Goal: Task Accomplishment & Management: Complete application form

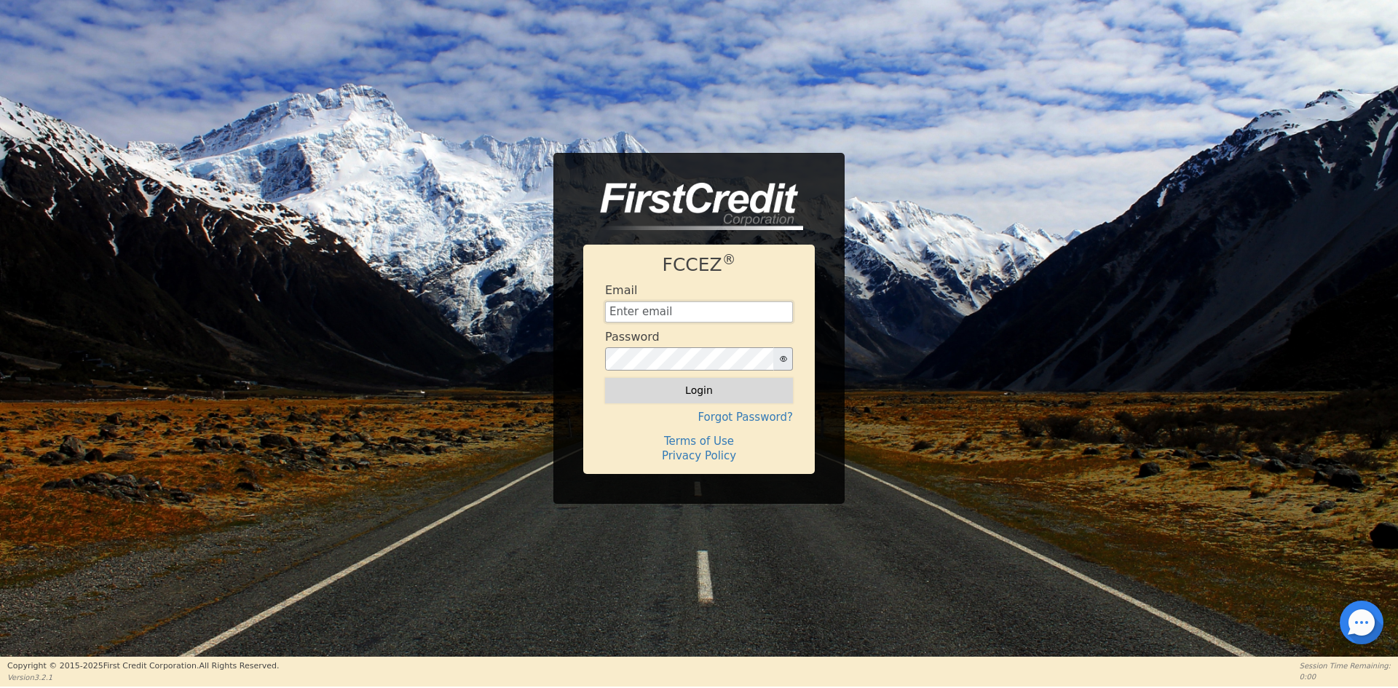
type input "[EMAIL_ADDRESS][DOMAIN_NAME]"
click at [700, 392] on button "Login" at bounding box center [699, 390] width 188 height 25
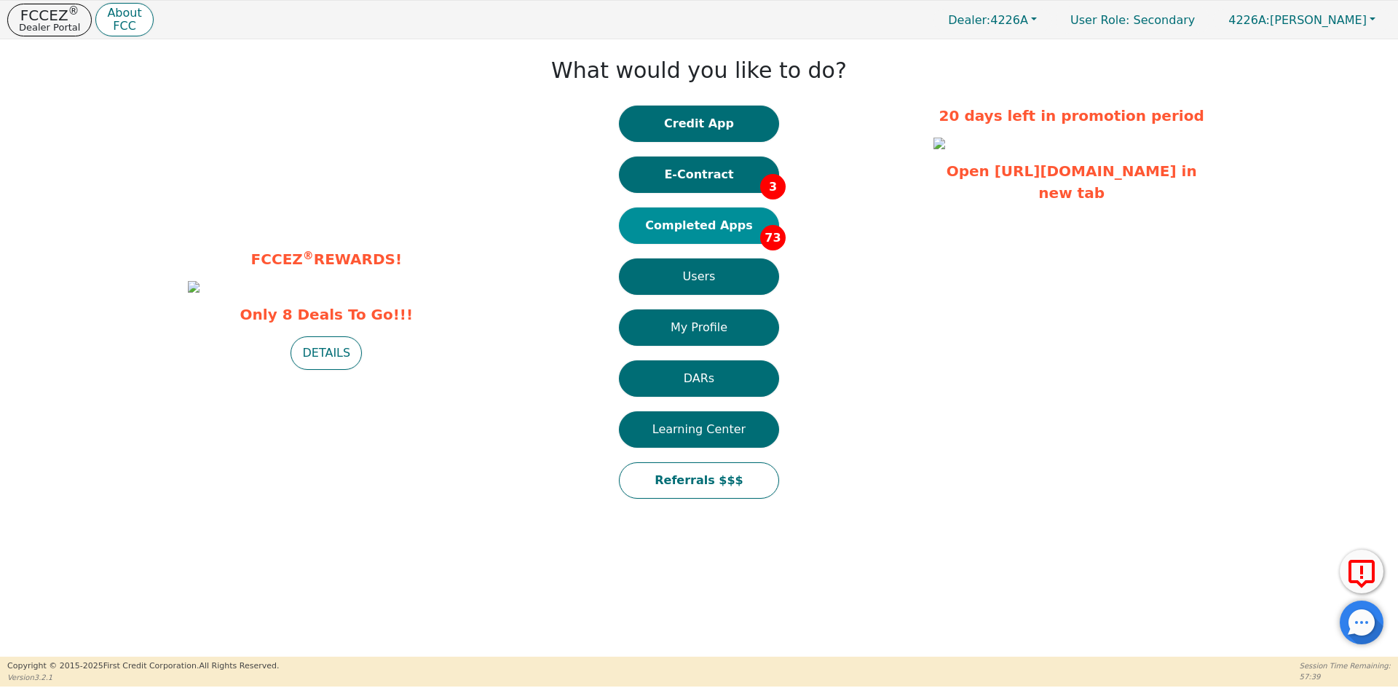
click at [714, 215] on button "Completed Apps 73" at bounding box center [699, 226] width 160 height 36
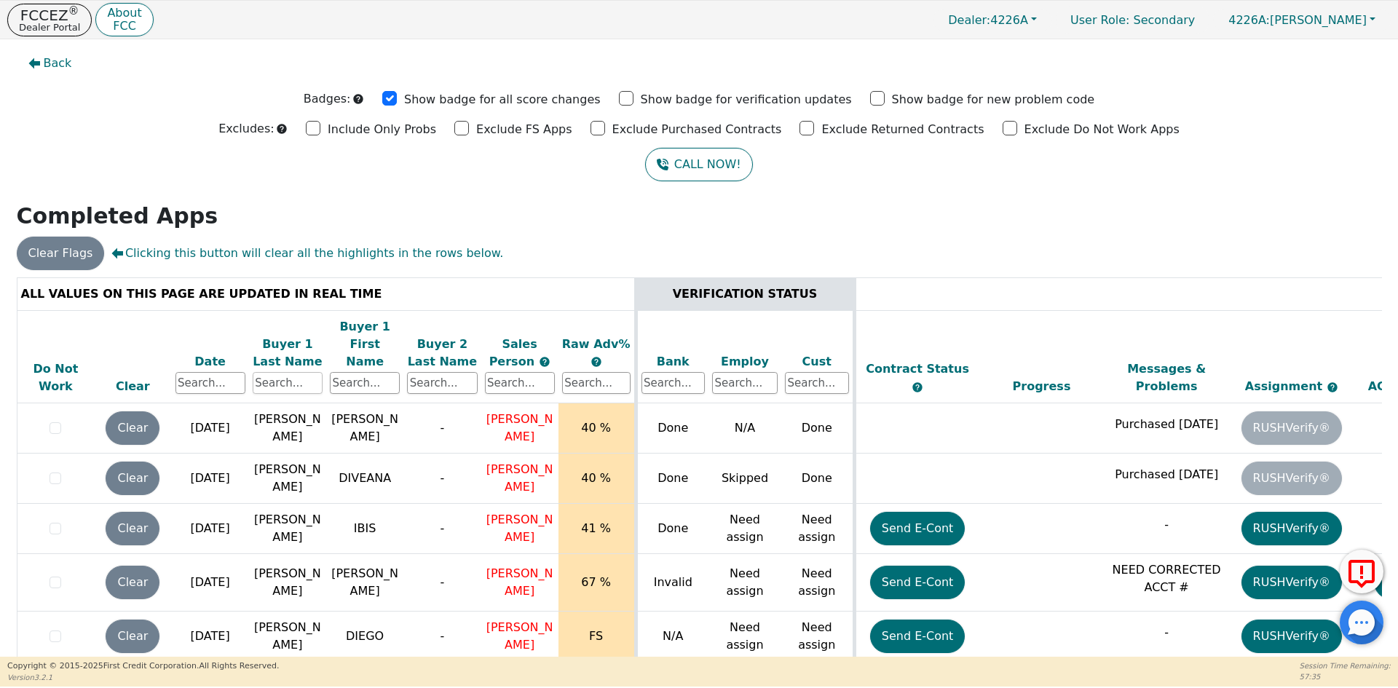
click at [275, 372] on input "text" at bounding box center [288, 383] width 70 height 22
type input "[PERSON_NAME]"
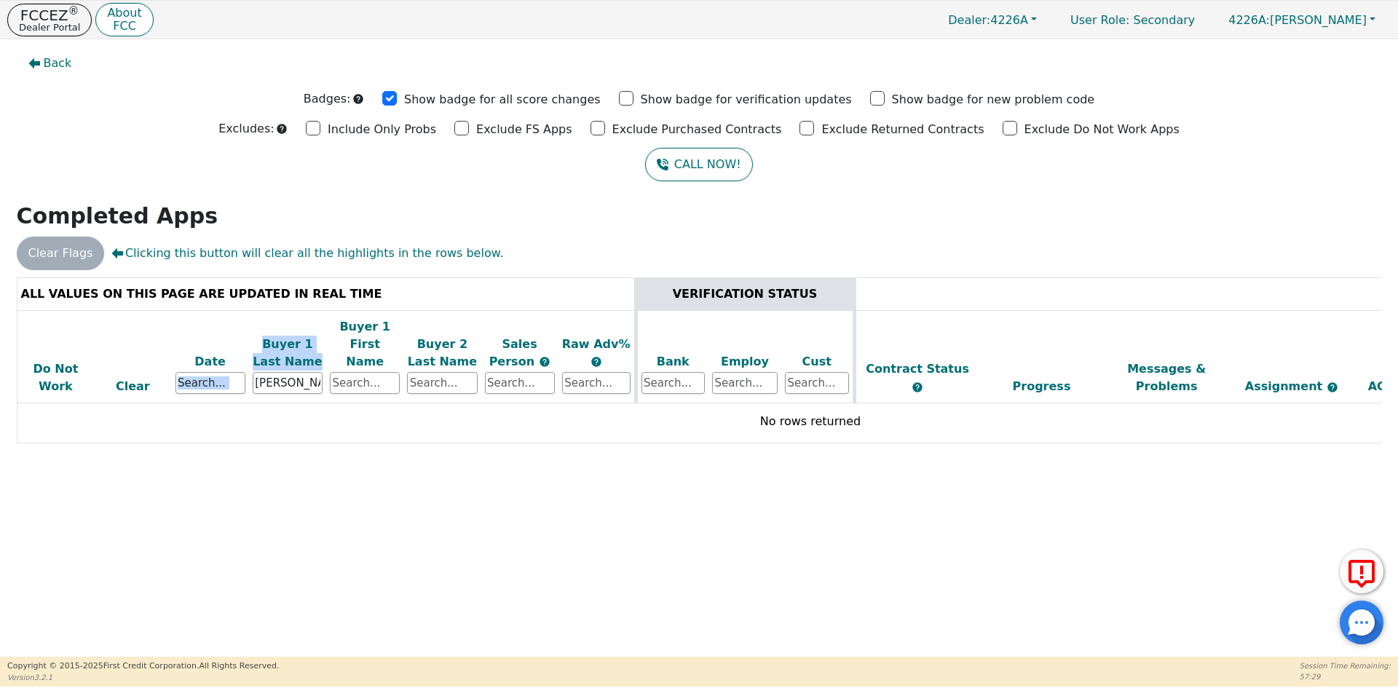
drag, startPoint x: 323, startPoint y: 363, endPoint x: 184, endPoint y: 367, distance: 138.4
click at [184, 367] on tr "Do Not Work Clear Date Buyer 1 Last Name [PERSON_NAME] Buyer 1 First Name Buyer…" at bounding box center [810, 356] width 1587 height 93
click at [308, 380] on th "Buyer 1 Last Name [PERSON_NAME]" at bounding box center [287, 356] width 77 height 93
drag, startPoint x: 303, startPoint y: 368, endPoint x: 229, endPoint y: 366, distance: 73.6
click at [229, 366] on tr "Do Not Work Clear Date Buyer 1 Last Name [PERSON_NAME] Buyer 1 First Name Buyer…" at bounding box center [810, 356] width 1587 height 93
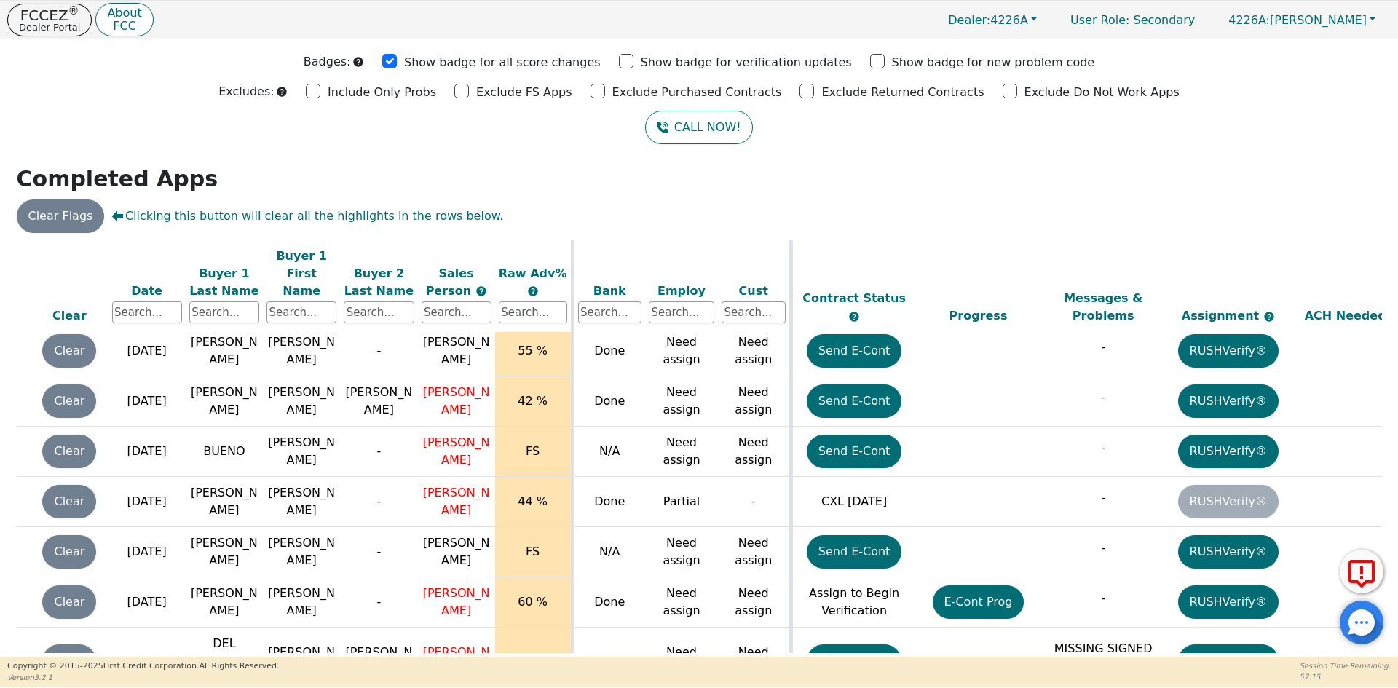
scroll to position [3417, 119]
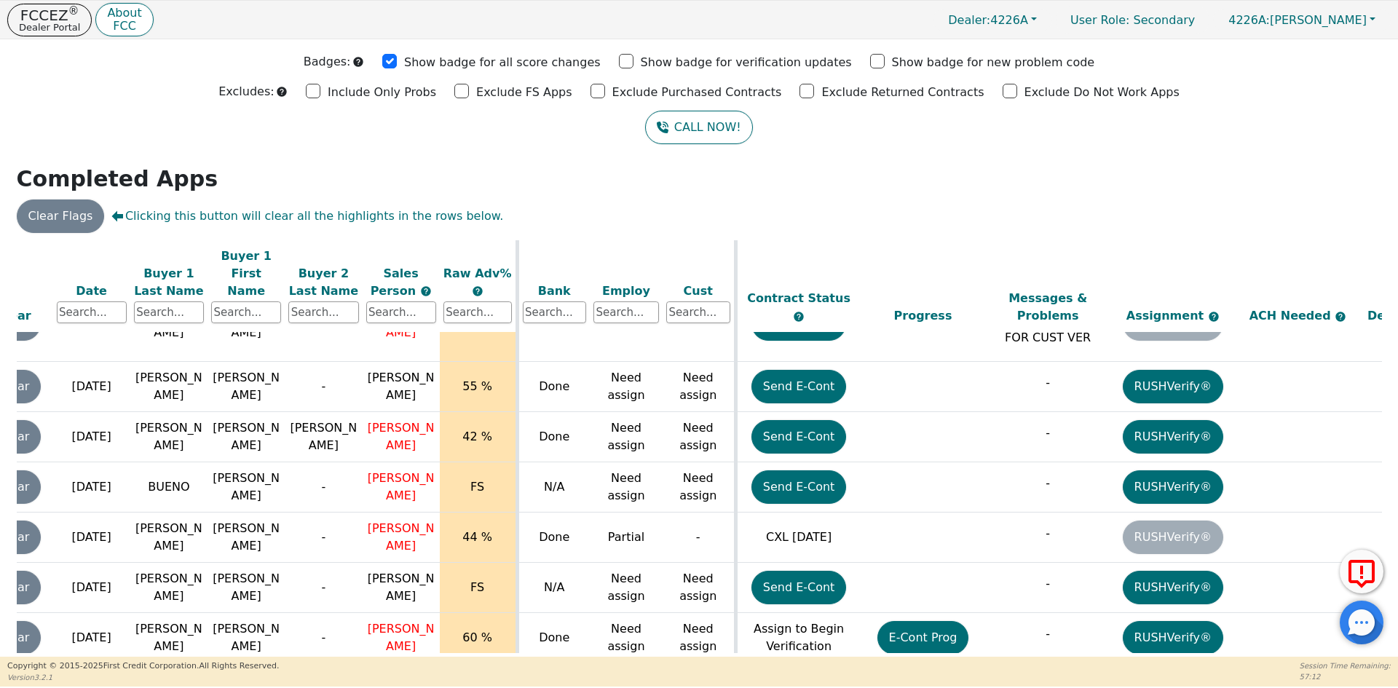
click at [799, 680] on button "Send E-Cont" at bounding box center [798, 696] width 95 height 33
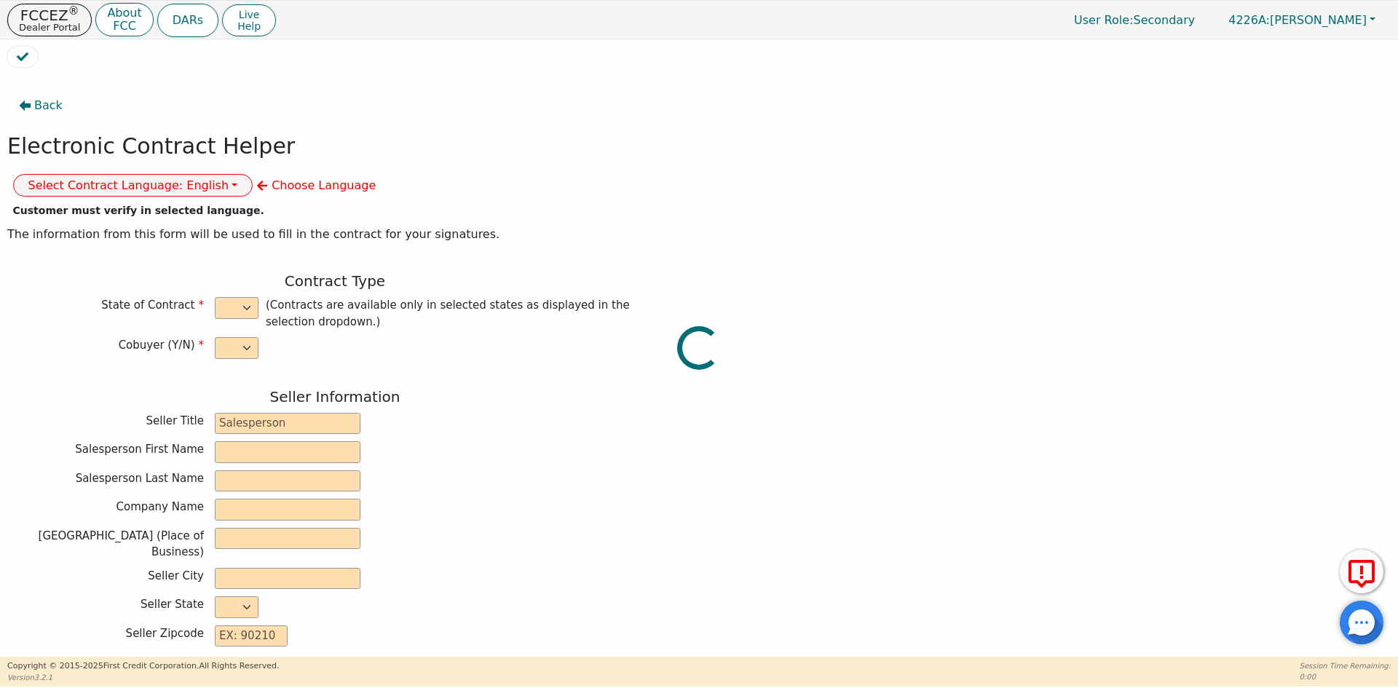
select select "y"
type input "ANALISTA"
type input "[PERSON_NAME]"
type input "GOMARIZ"
type input "DIAMOND PERFECT. DBA AQUAFEEL"
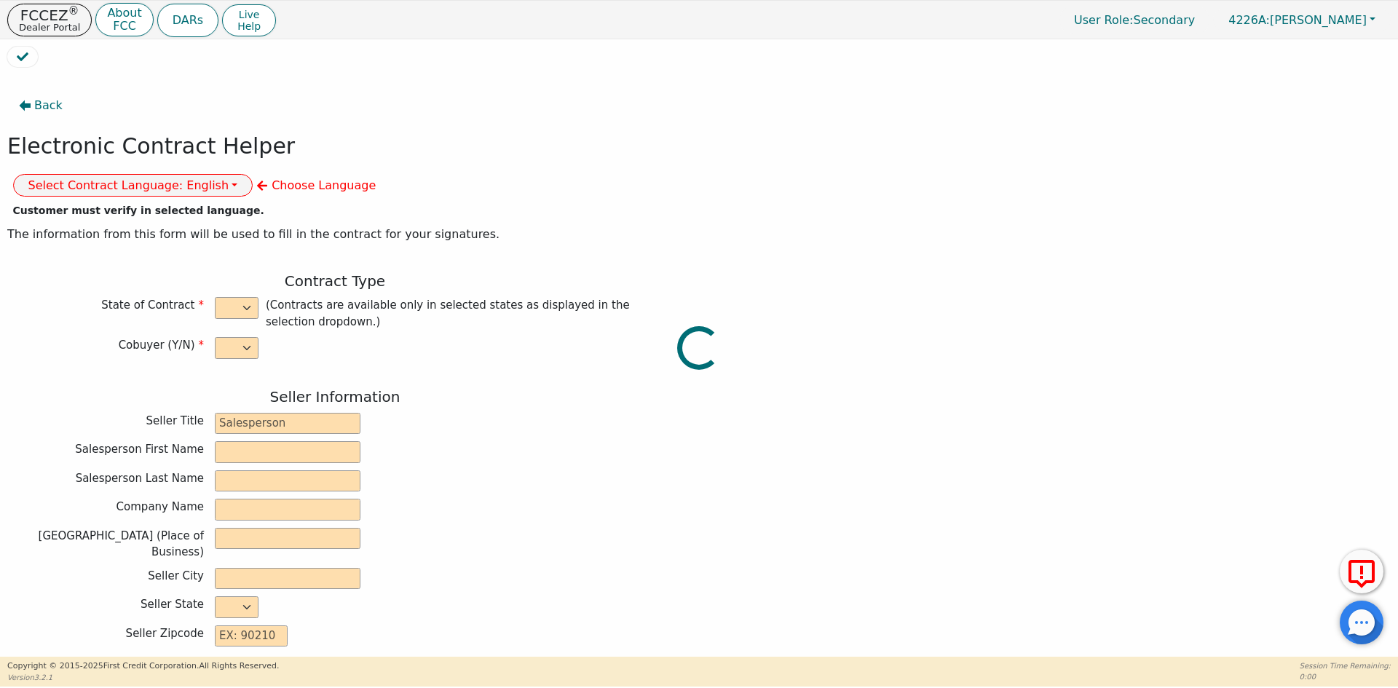
type input "[STREET_ADDRESS]"
type input "WAKE FOREST"
select select "NC"
type input "27587"
type input "[PERSON_NAME]"
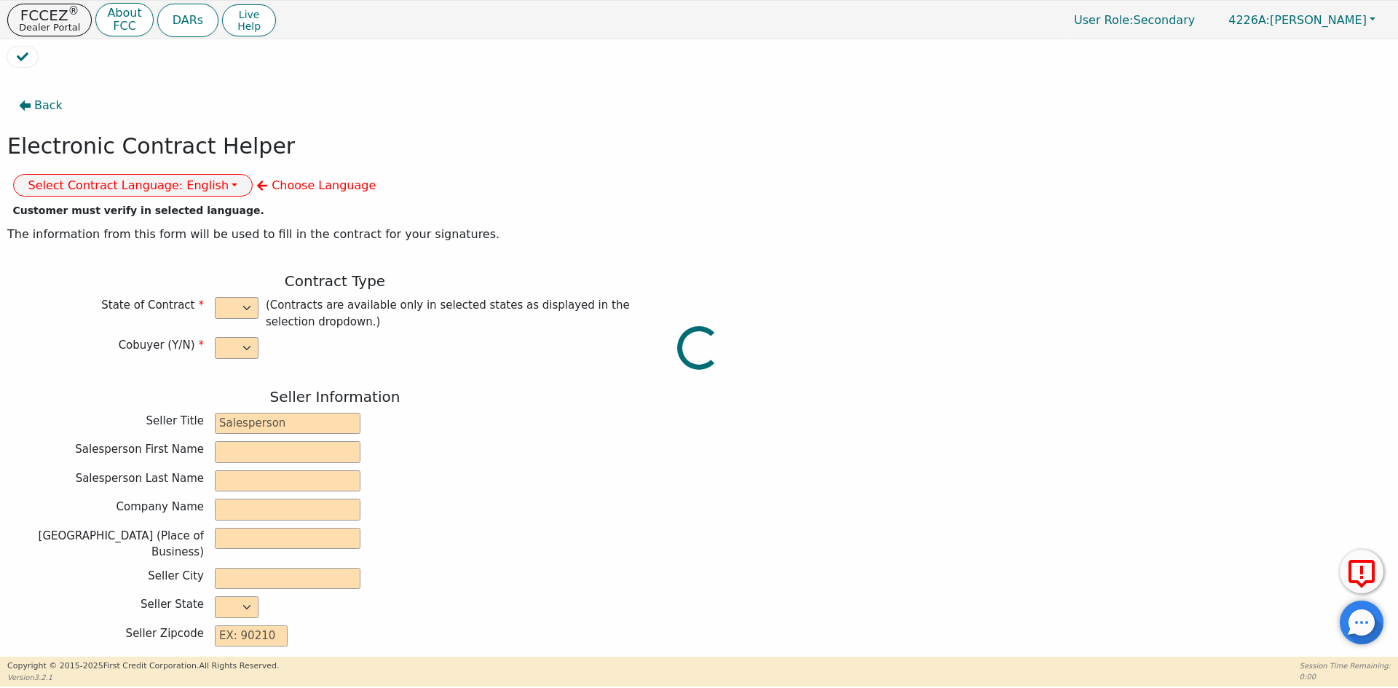
type input "DEL [PERSON_NAME]"
type input "CRISTIAN"
type input "[PERSON_NAME]"
type input "[STREET_ADDRESS]"
type input "ALLENTOWN"
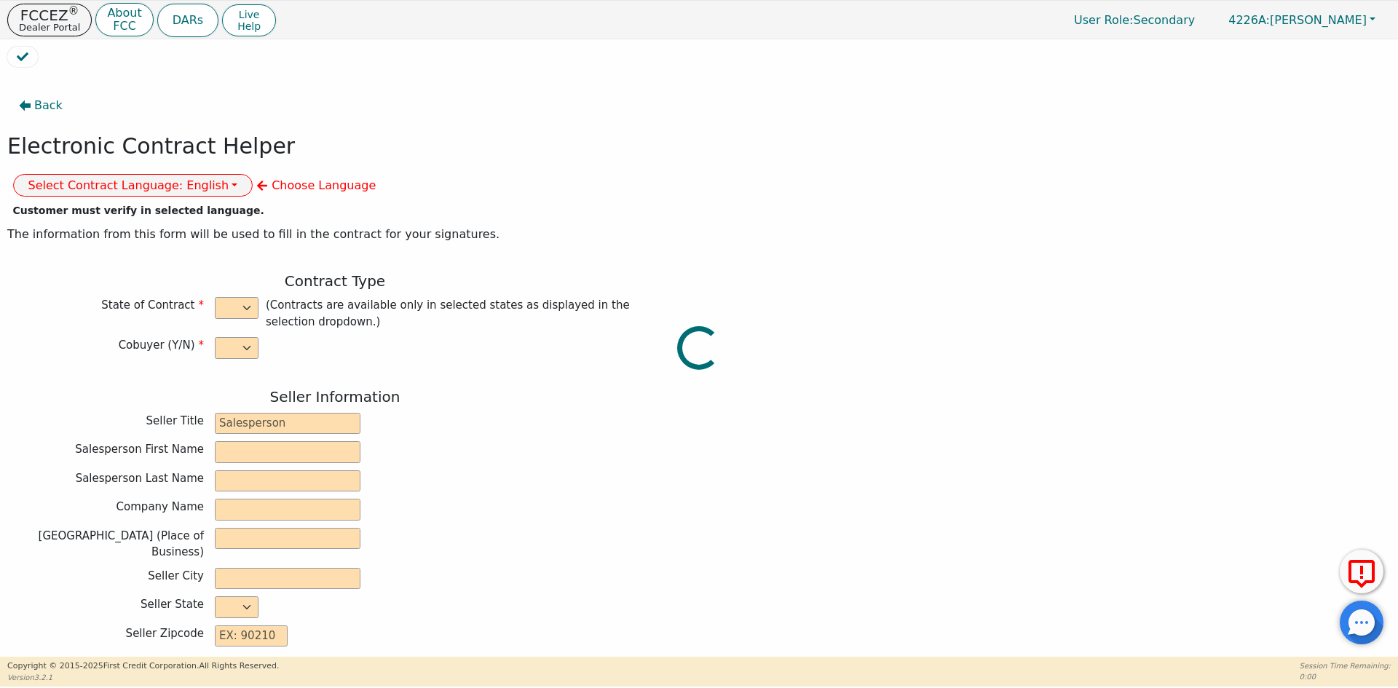
select select "PA"
type input "18109"
type input "[DATE]"
type input "10.99"
type input "[DATE]"
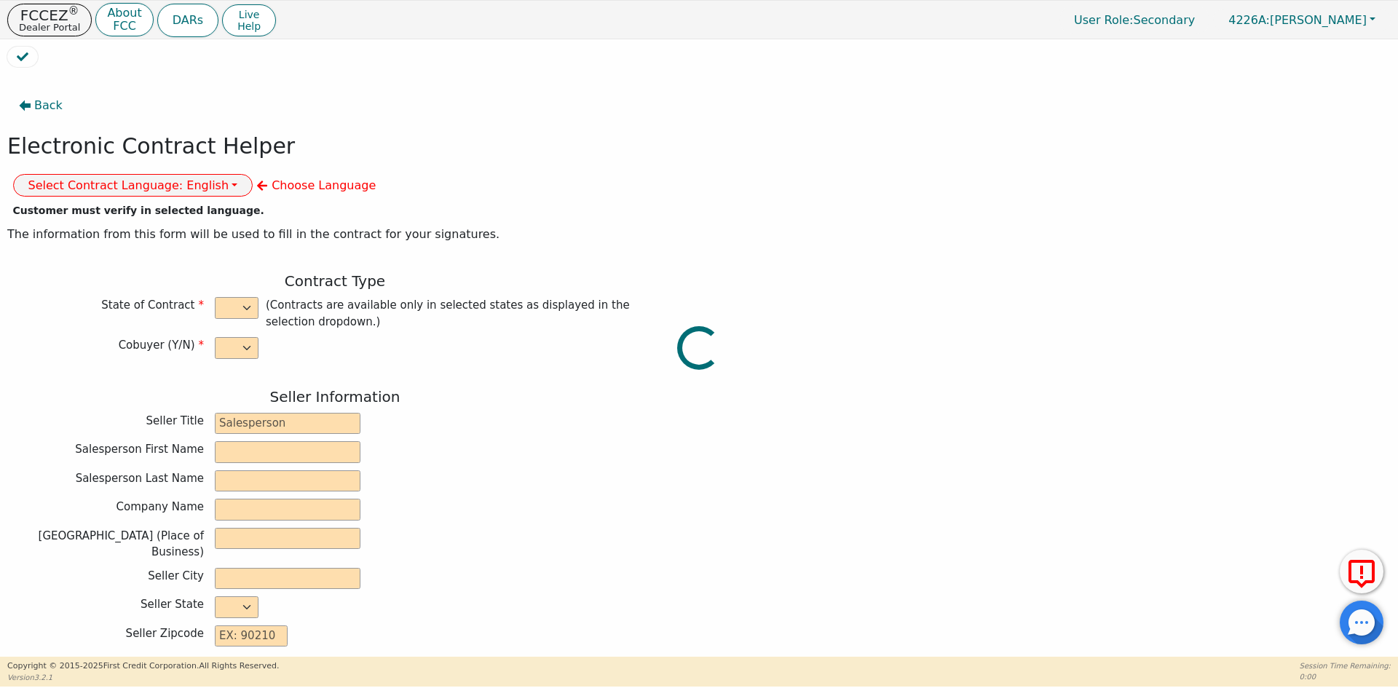
type input "72"
type input "0"
type input "8790.00"
type input "0.00"
type input "8790.00"
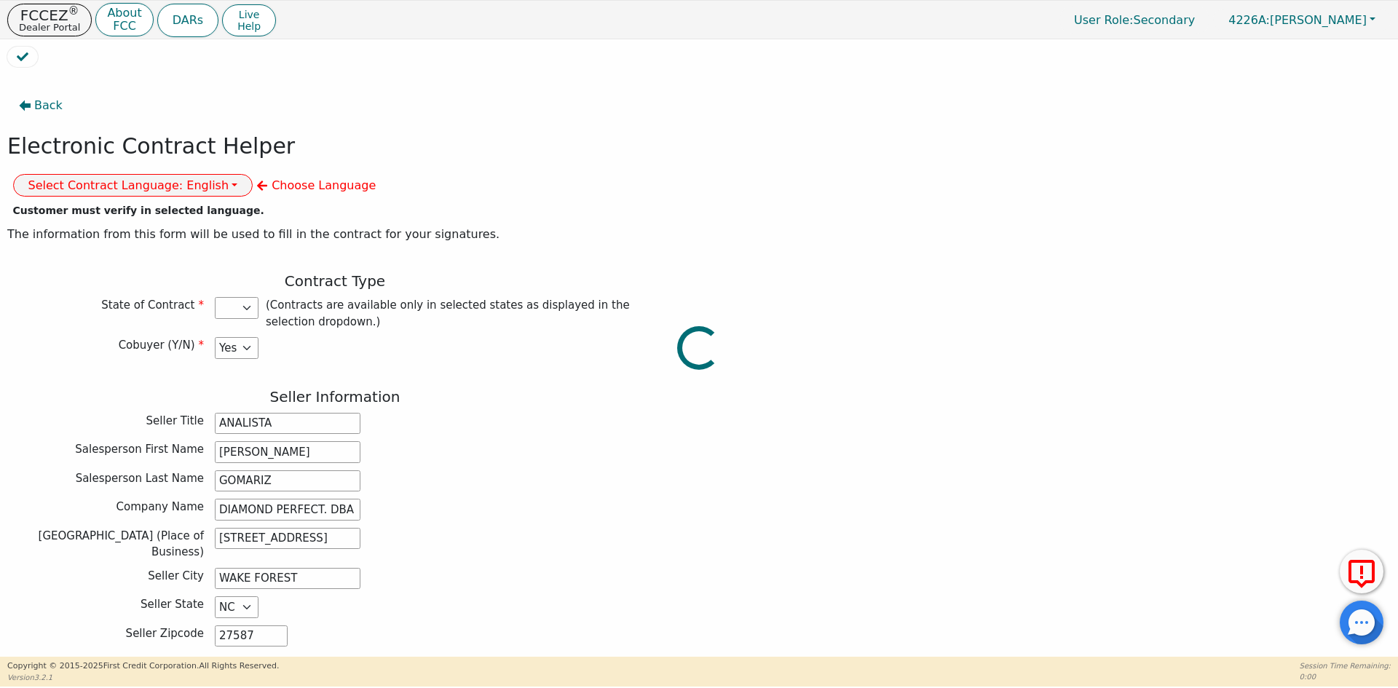
select select "PA"
click at [253, 174] on button "Select Contract Language: English" at bounding box center [133, 185] width 240 height 23
click at [129, 227] on link "Spanish" at bounding box center [71, 237] width 115 height 20
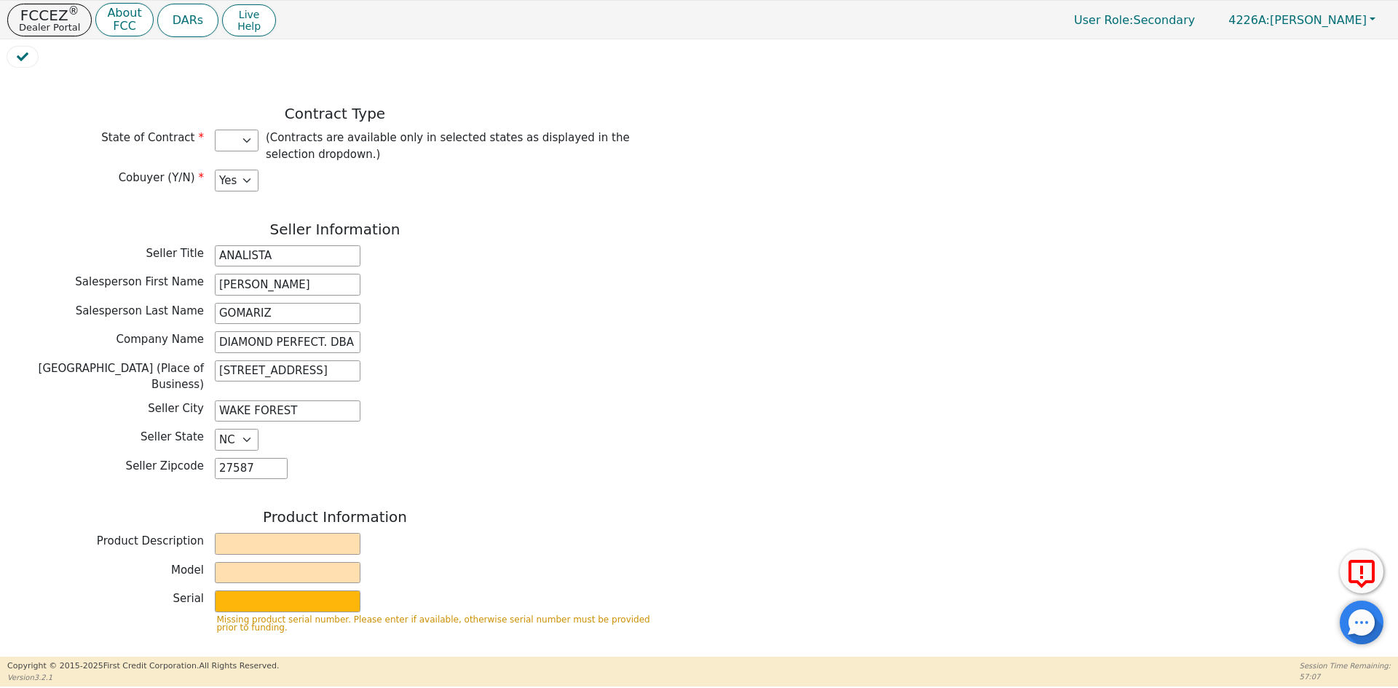
scroll to position [218, 0]
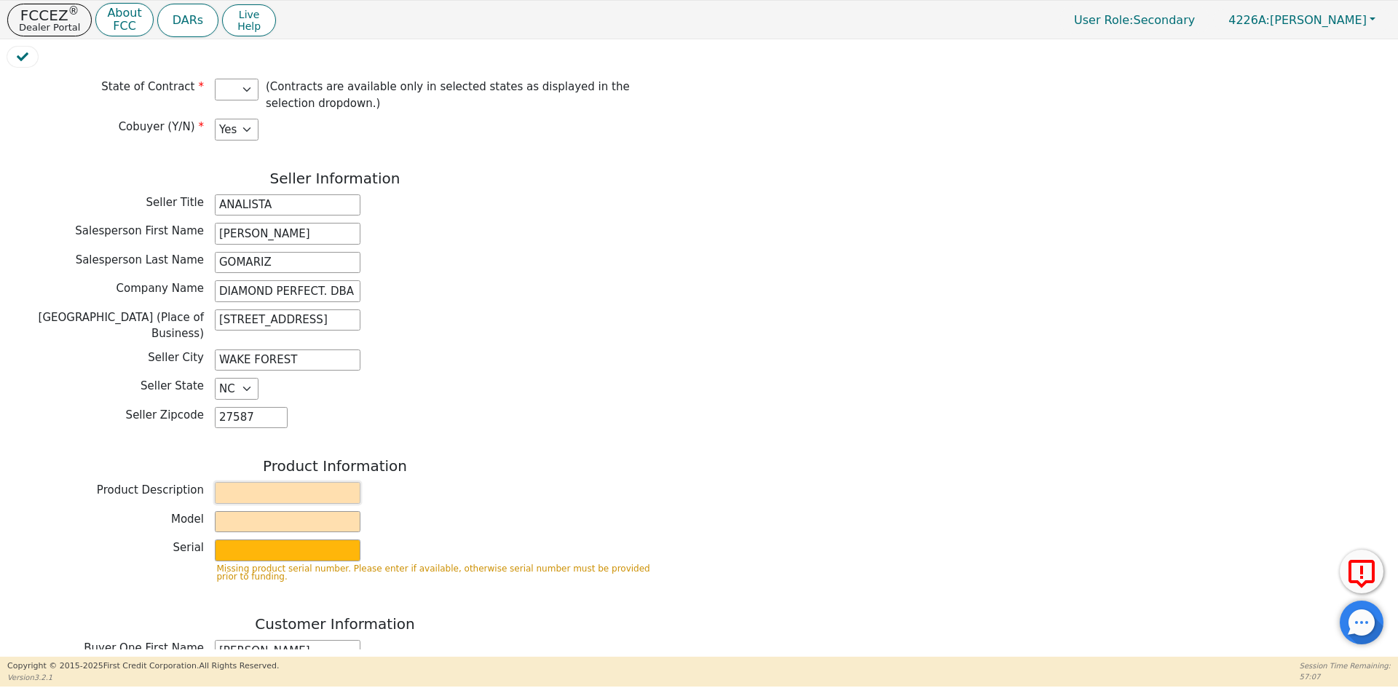
click at [261, 482] on input "text" at bounding box center [288, 493] width 146 height 22
type input "WATER PURIFICATION SYSTEM"
click at [275, 511] on input "text" at bounding box center [288, 522] width 146 height 22
type input "AQUAFEEL"
click at [279, 540] on input "text" at bounding box center [288, 551] width 146 height 22
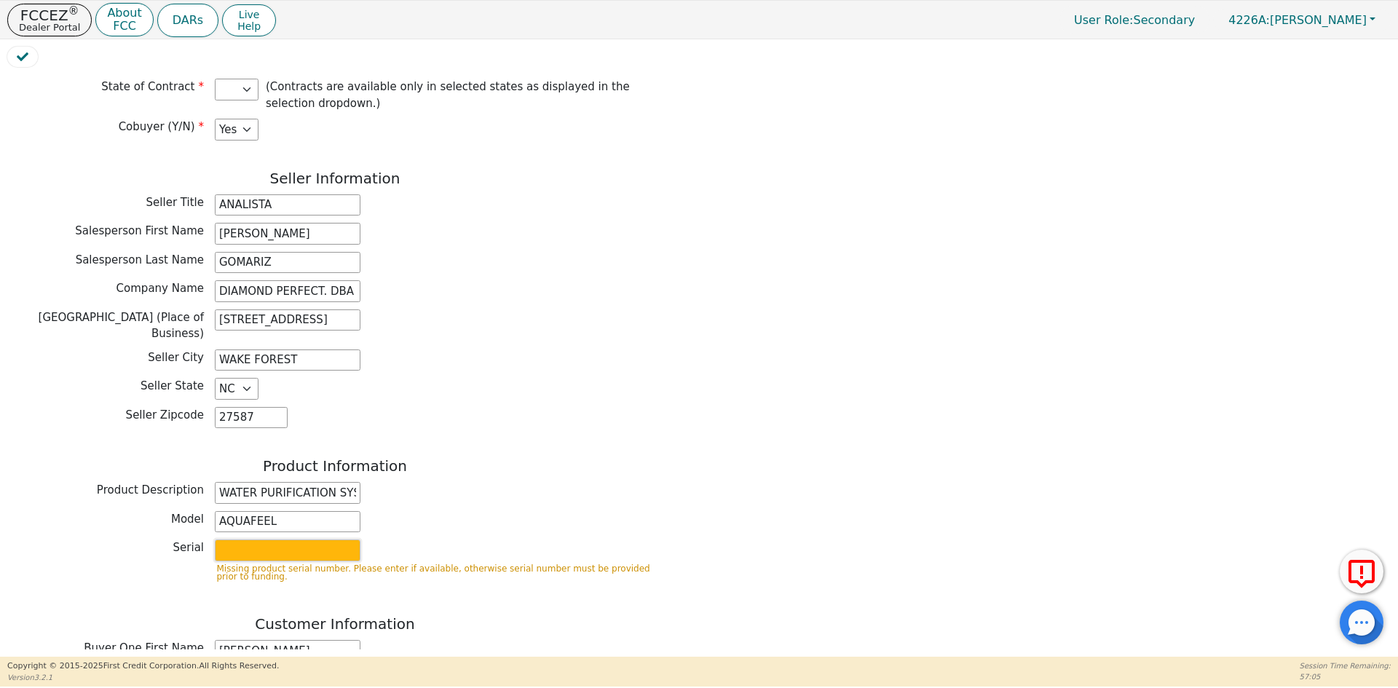
type input "W525"
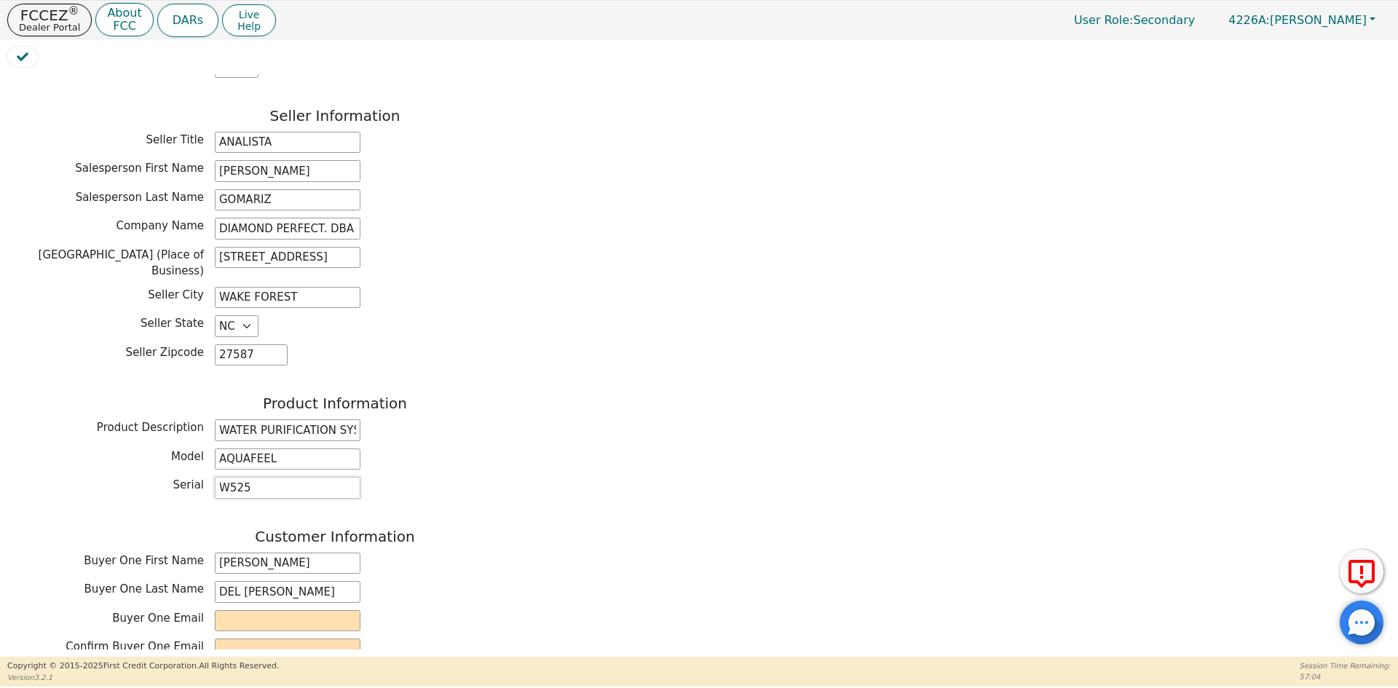
scroll to position [437, 0]
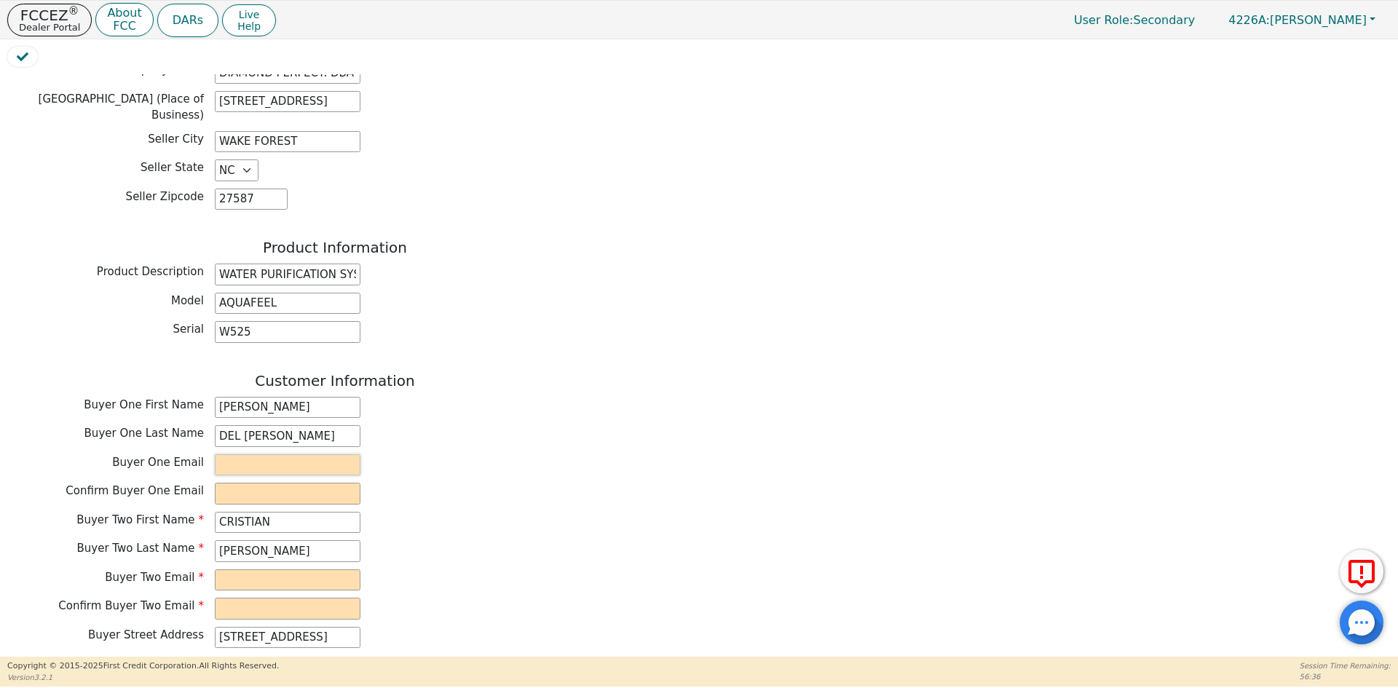
click at [244, 454] on input "email" at bounding box center [288, 465] width 146 height 22
paste input "[EMAIL_ADDRESS][DOMAIN_NAME]"
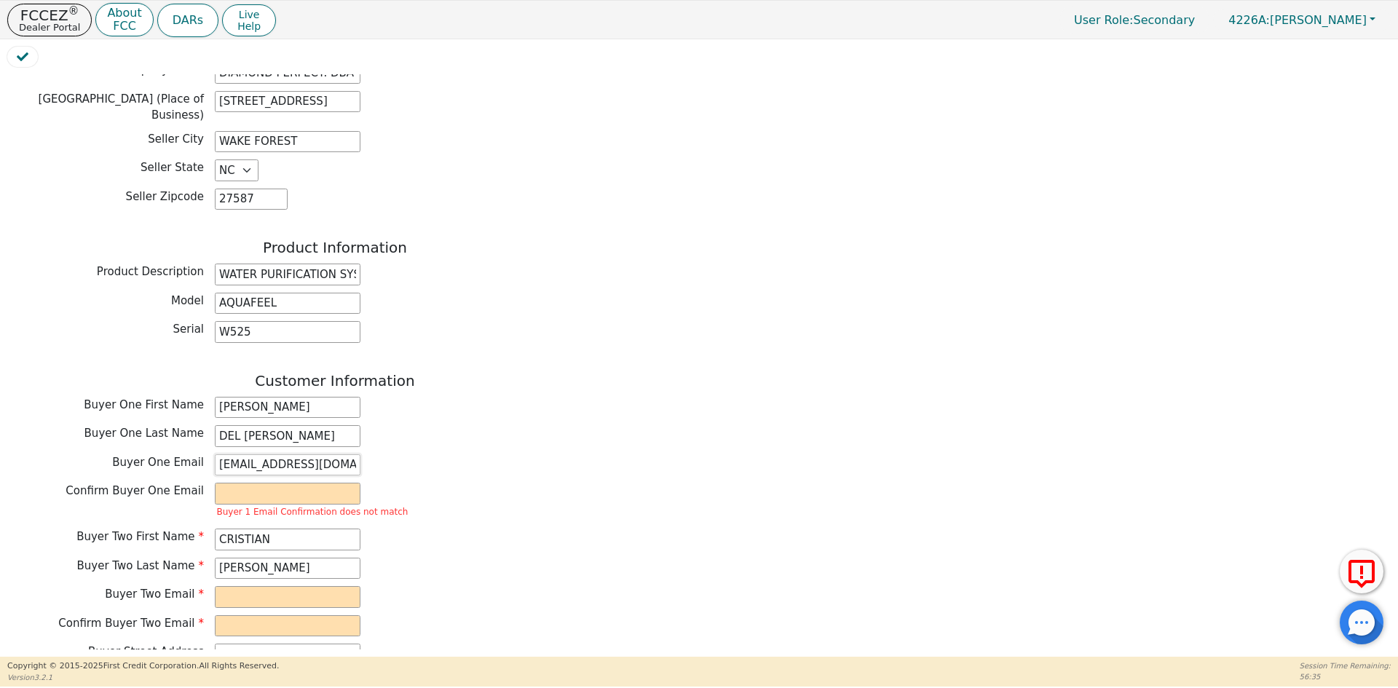
type input "[EMAIL_ADDRESS][DOMAIN_NAME]"
click at [638, 425] on div "Buyer One Last Name DEL [PERSON_NAME]" at bounding box center [334, 436] width 655 height 22
click at [274, 483] on input "email" at bounding box center [288, 494] width 146 height 22
paste input "[EMAIL_ADDRESS][DOMAIN_NAME]"
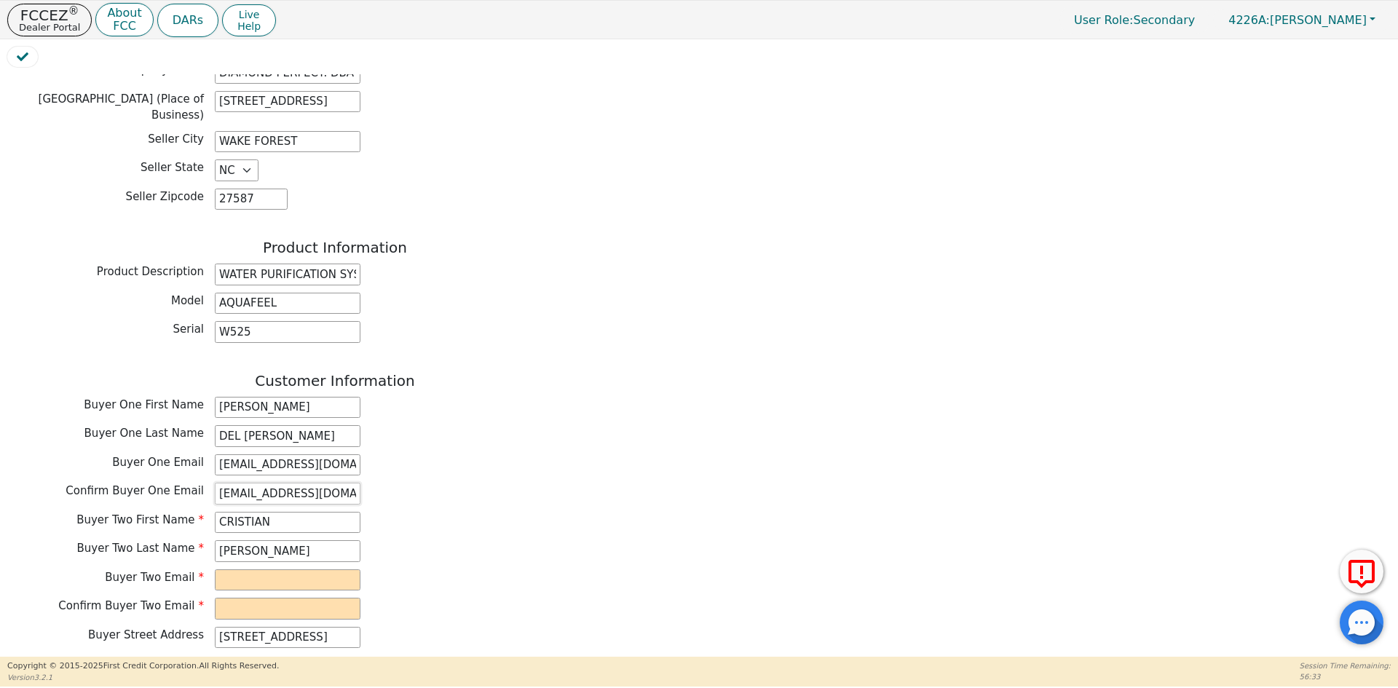
type input "[EMAIL_ADDRESS][DOMAIN_NAME]"
click at [745, 397] on div "Back Electronic Contract Helper Select Contract Language: Español English Spani…" at bounding box center [698, 361] width 1383 height 575
drag, startPoint x: 345, startPoint y: 425, endPoint x: 92, endPoint y: 417, distance: 253.5
click at [92, 454] on div "Buyer One Email [EMAIL_ADDRESS][DOMAIN_NAME]" at bounding box center [334, 465] width 655 height 22
click at [286, 569] on input "email" at bounding box center [288, 580] width 146 height 22
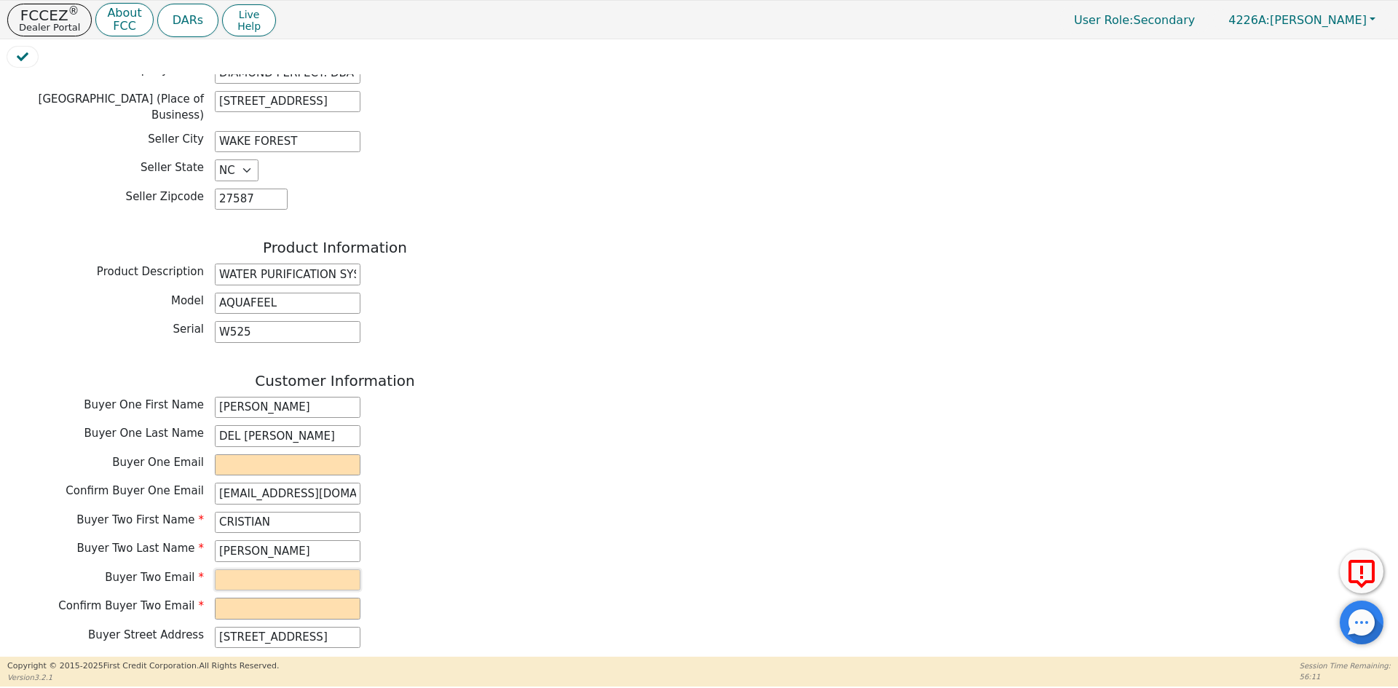
paste input "[EMAIL_ADDRESS][DOMAIN_NAME]"
type input "[EMAIL_ADDRESS][DOMAIN_NAME]"
click at [312, 598] on input "email" at bounding box center [288, 609] width 146 height 22
paste input "[EMAIL_ADDRESS][DOMAIN_NAME]"
type input "[EMAIL_ADDRESS][DOMAIN_NAME]"
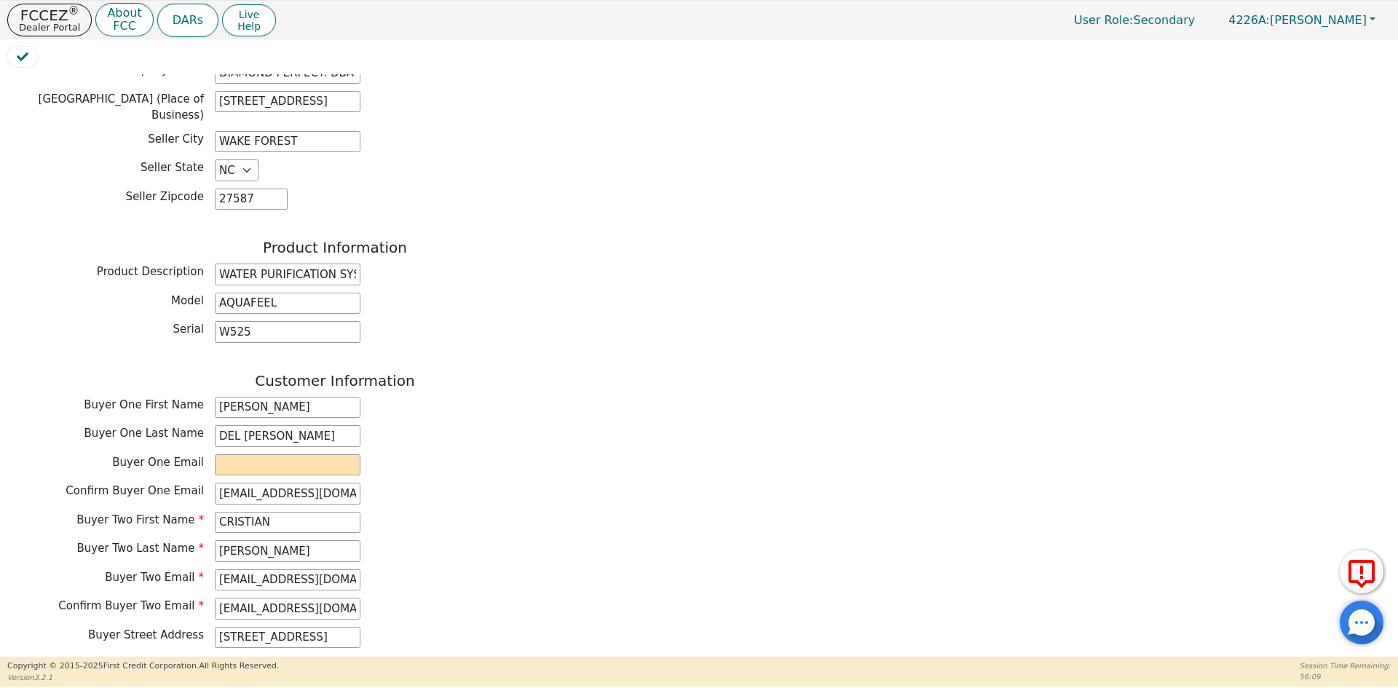
click at [513, 569] on div "Buyer Two Email [EMAIL_ADDRESS][DOMAIN_NAME]" at bounding box center [334, 580] width 655 height 22
drag, startPoint x: 353, startPoint y: 454, endPoint x: 113, endPoint y: 463, distance: 240.5
click at [112, 483] on div "Confirm Buyer One Email [EMAIL_ADDRESS][DOMAIN_NAME]" at bounding box center [334, 495] width 655 height 25
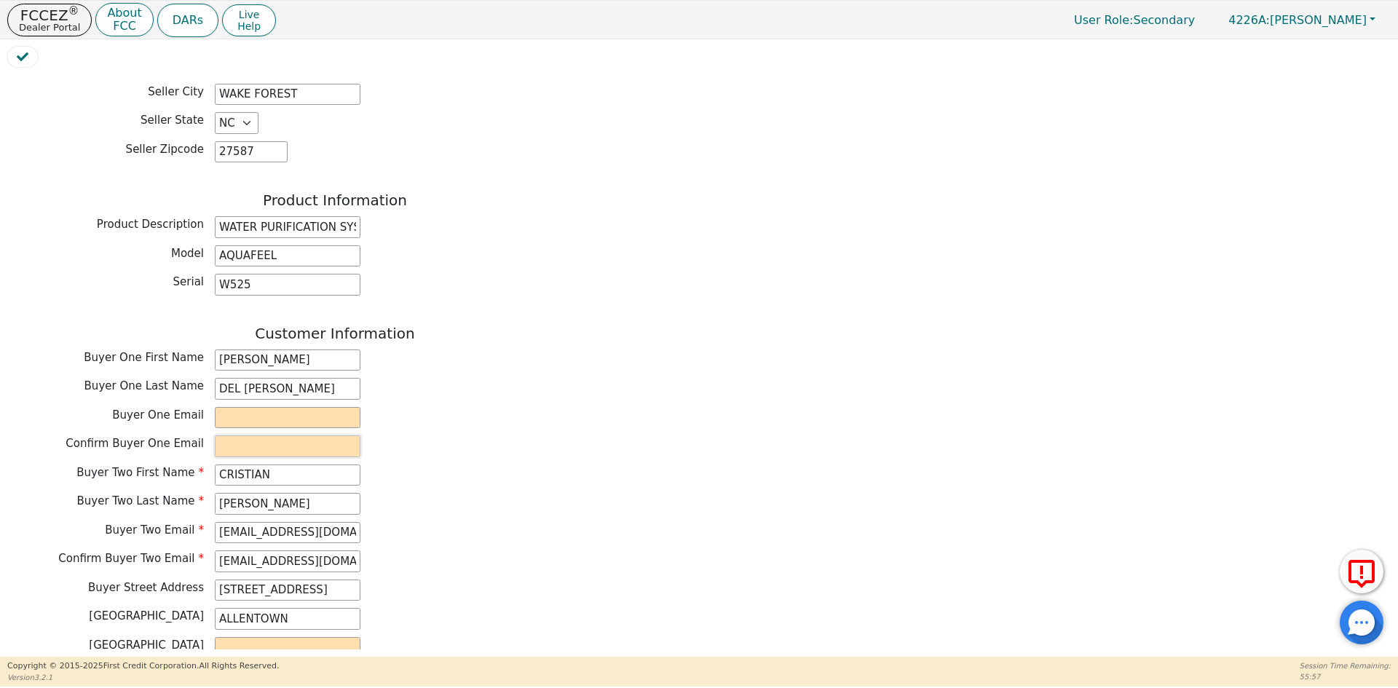
scroll to position [510, 0]
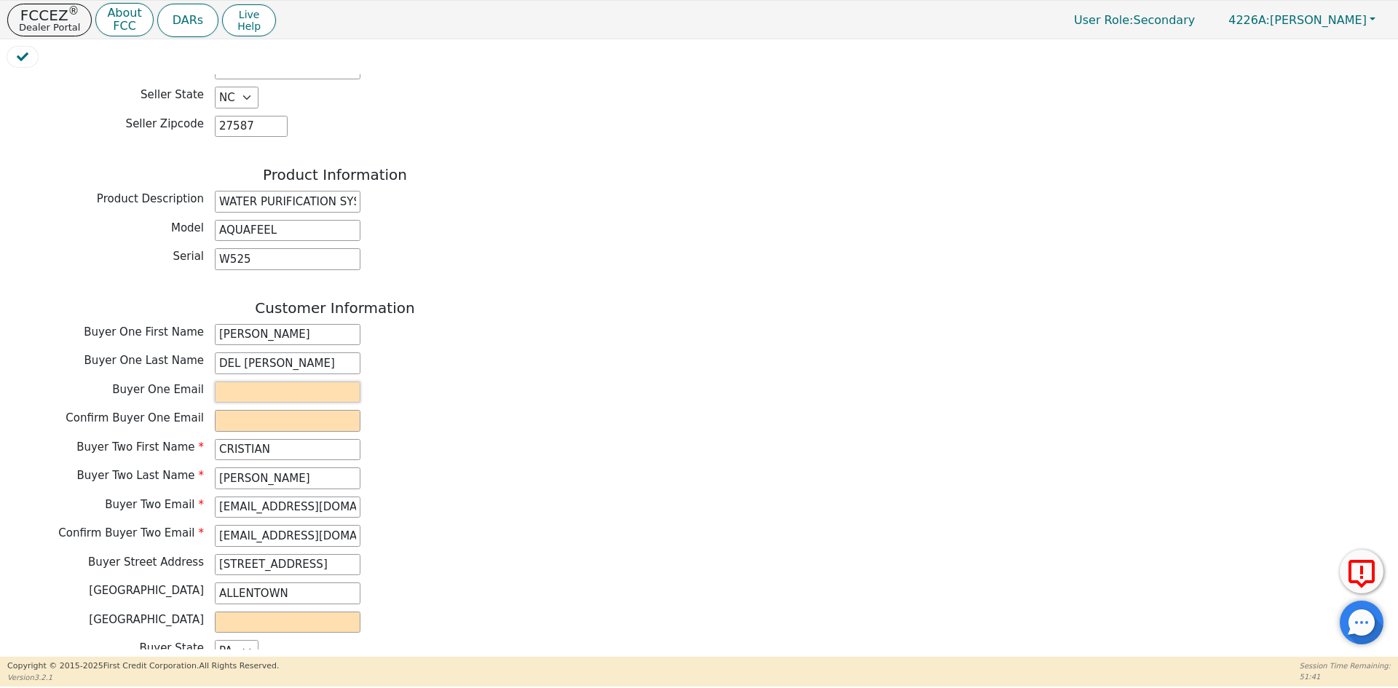
click at [267, 382] on input "email" at bounding box center [288, 393] width 146 height 22
paste input "[EMAIL_ADDRESS][DOMAIN_NAME]"
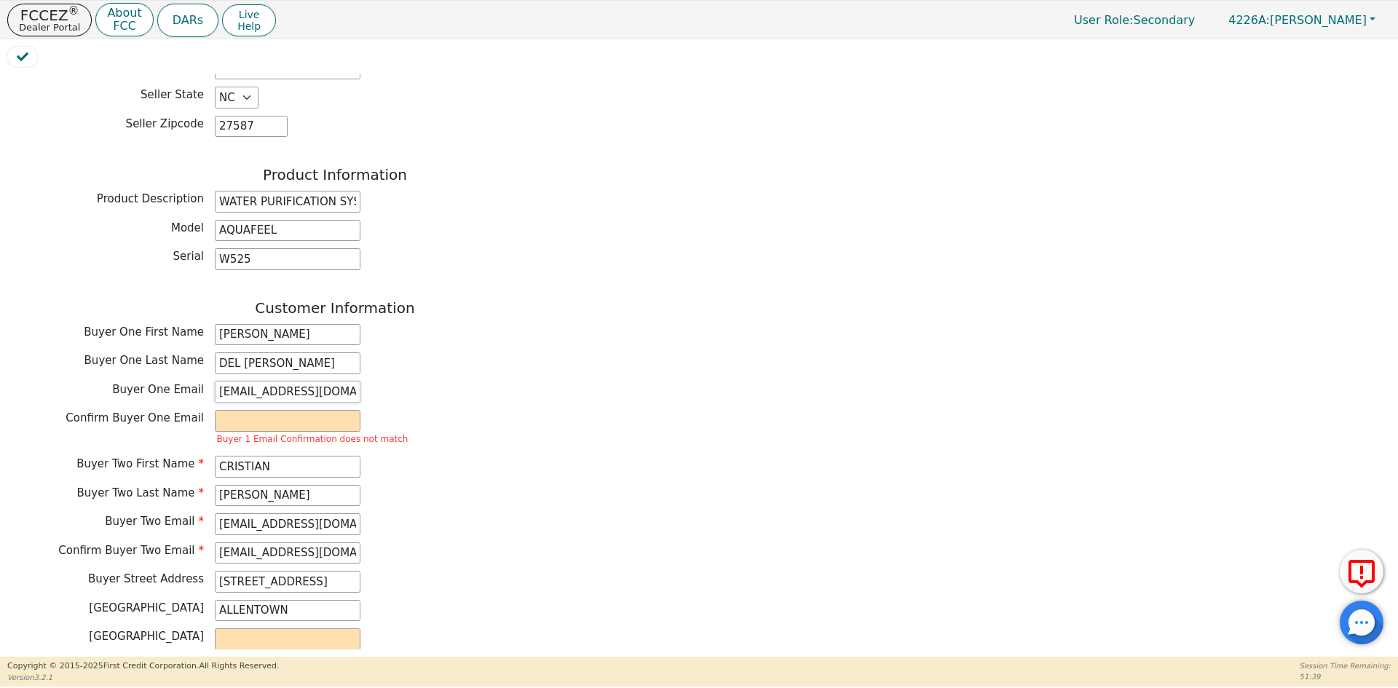
type input "[EMAIL_ADDRESS][DOMAIN_NAME]"
click at [486, 382] on div "Buyer One Email [EMAIL_ADDRESS][DOMAIN_NAME]" at bounding box center [334, 393] width 655 height 22
click at [240, 410] on input "email" at bounding box center [288, 421] width 146 height 22
paste input "[EMAIL_ADDRESS][DOMAIN_NAME]"
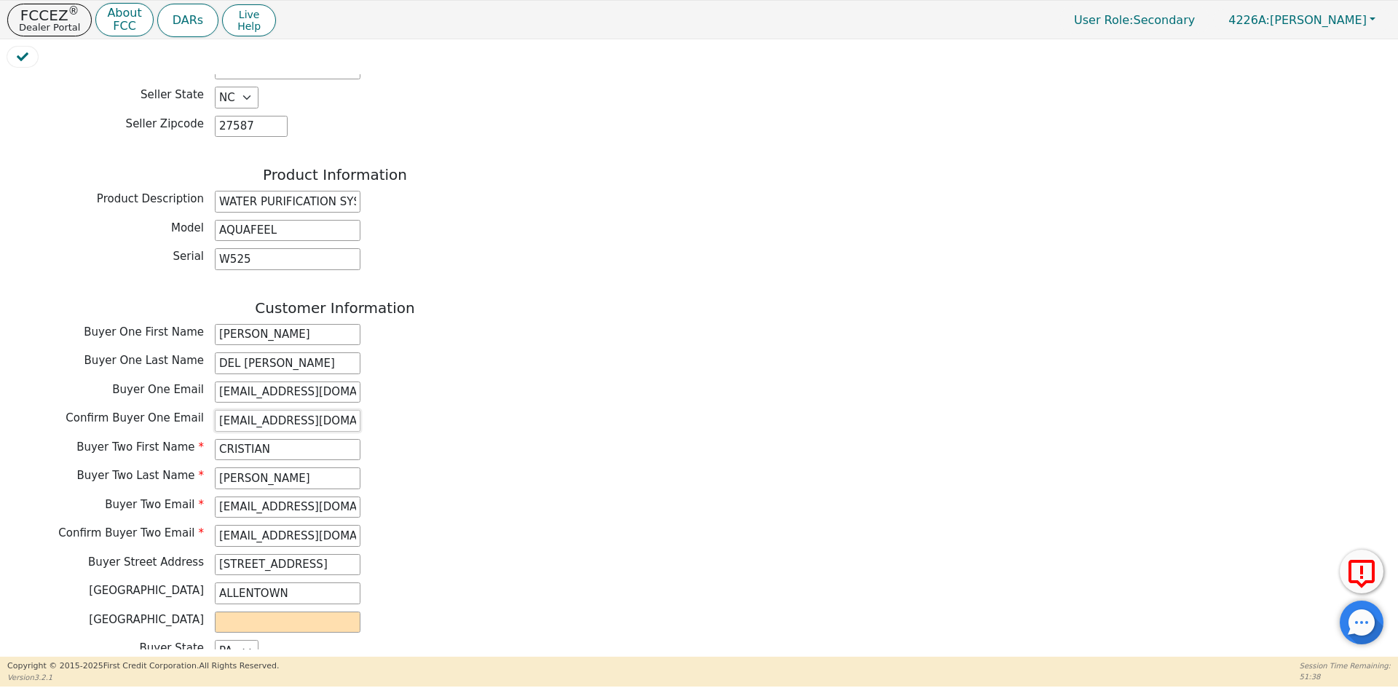
type input "[EMAIL_ADDRESS][DOMAIN_NAME]"
click at [531, 382] on div "Buyer One Email [EMAIL_ADDRESS][DOMAIN_NAME]" at bounding box center [334, 393] width 655 height 22
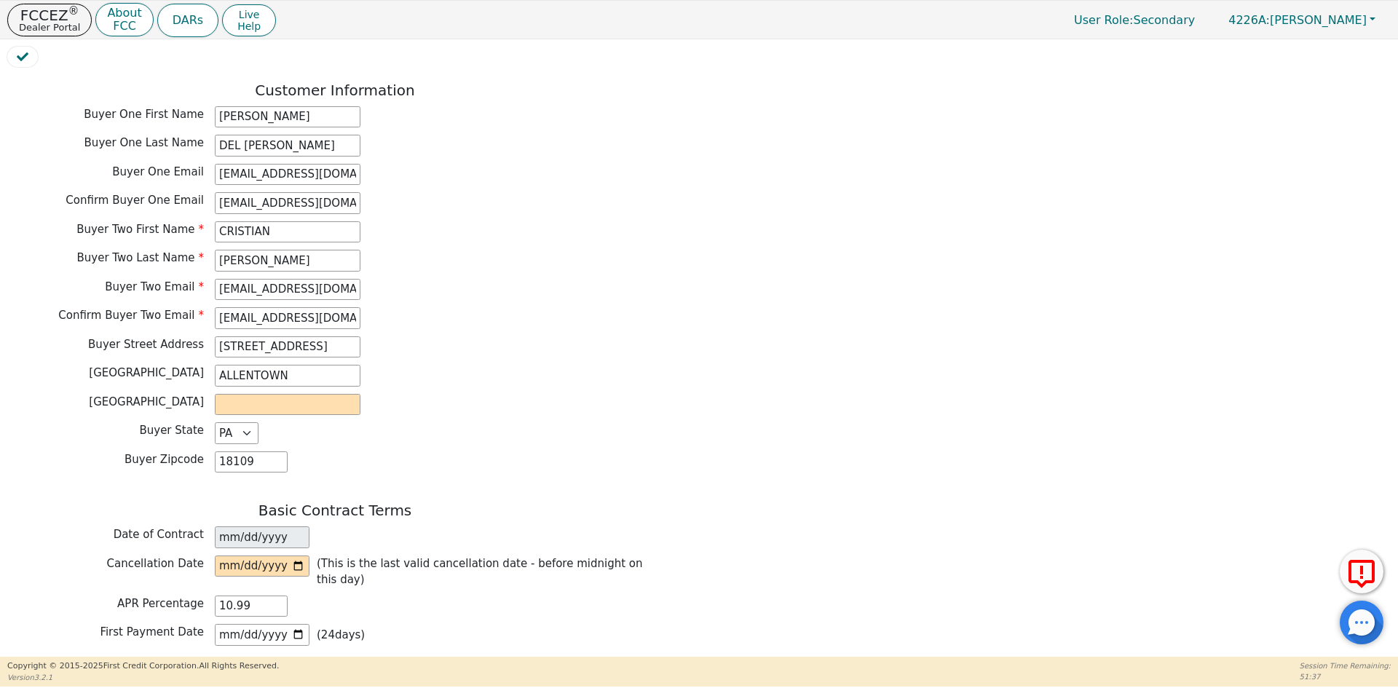
scroll to position [728, 0]
drag, startPoint x: 300, startPoint y: 334, endPoint x: 105, endPoint y: 341, distance: 195.3
click at [105, 364] on div "Buyer City [GEOGRAPHIC_DATA]" at bounding box center [334, 375] width 655 height 22
click at [323, 393] on input "text" at bounding box center [288, 404] width 146 height 22
click at [320, 393] on input "text" at bounding box center [288, 404] width 146 height 22
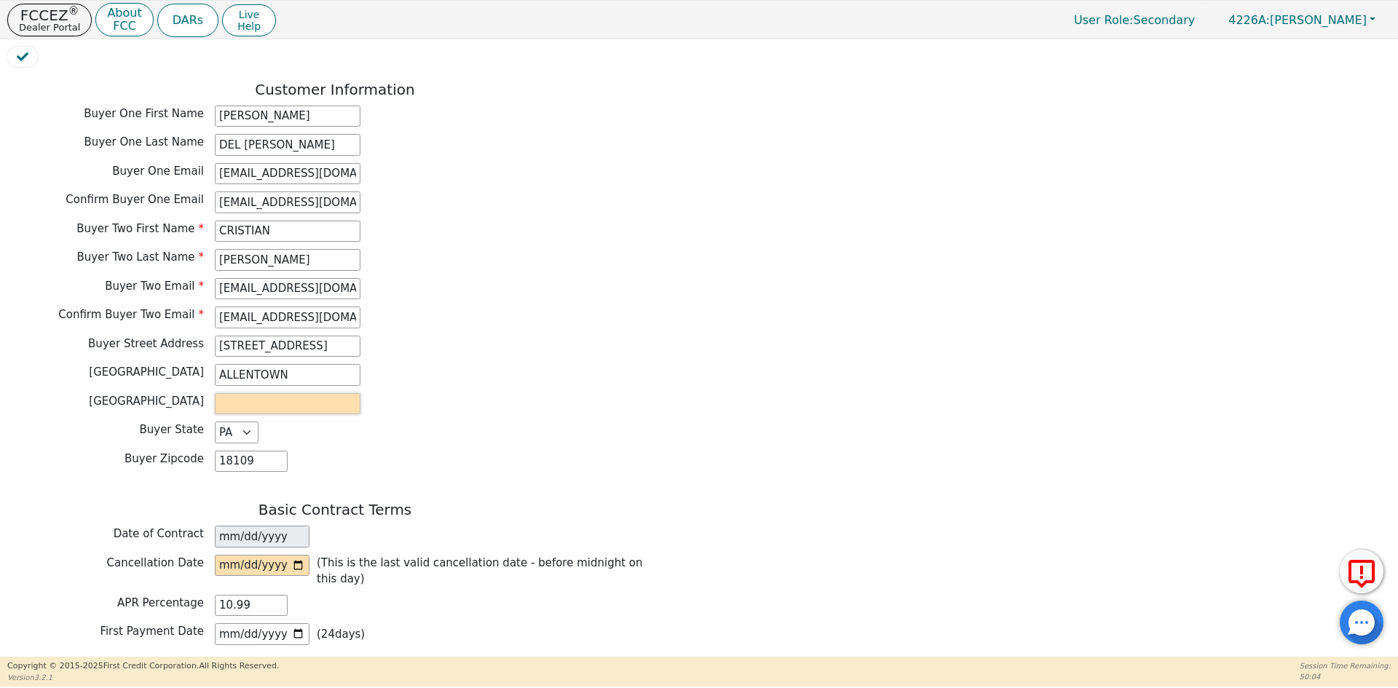
paste input "[GEOGRAPHIC_DATA]"
type input "[GEOGRAPHIC_DATA]"
click at [562, 393] on div "Buyer County [GEOGRAPHIC_DATA]" at bounding box center [334, 405] width 655 height 25
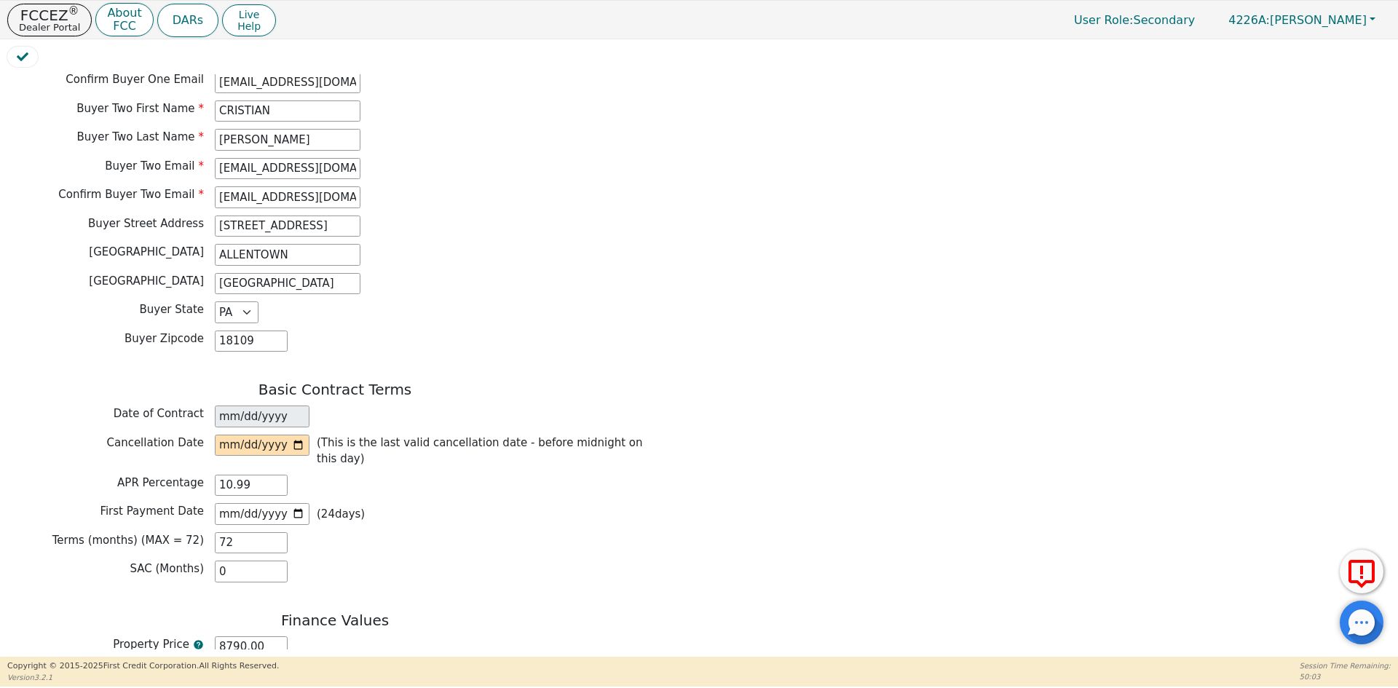
scroll to position [874, 0]
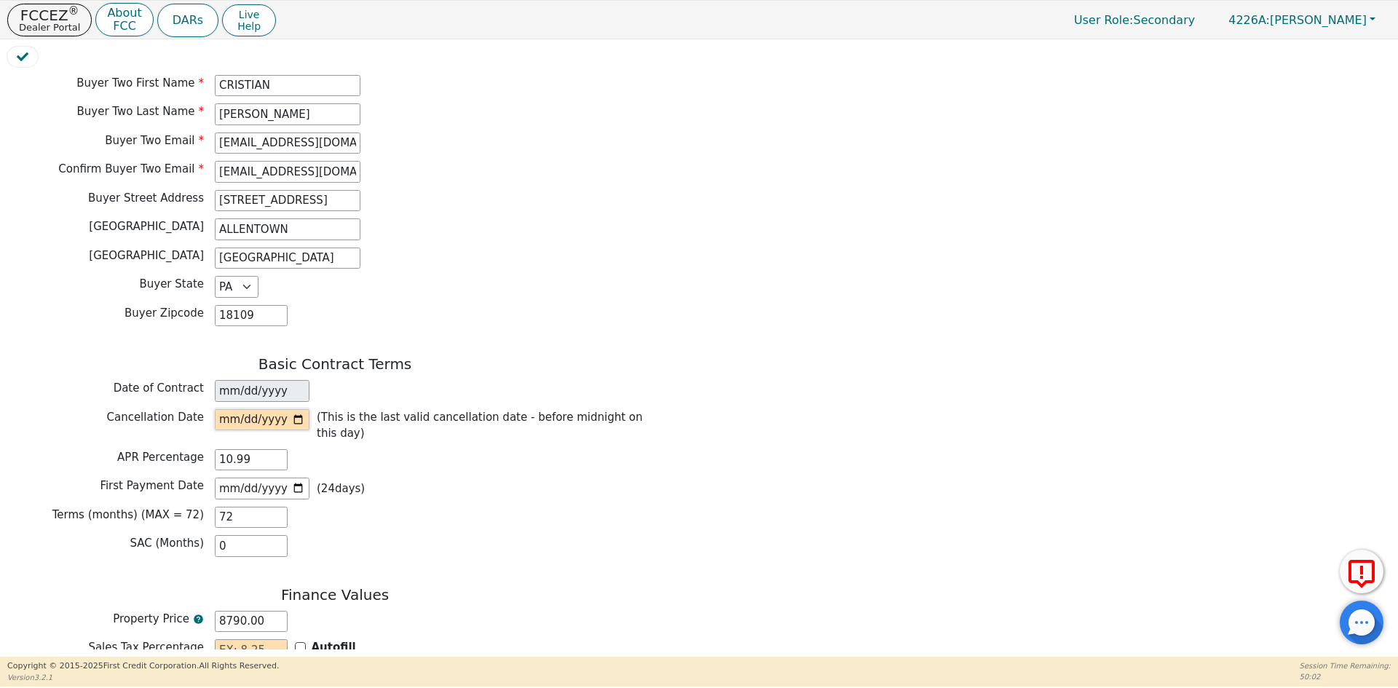
click at [301, 409] on input "date" at bounding box center [262, 420] width 95 height 22
type input "[DATE]"
click at [299, 478] on input "[DATE]" at bounding box center [262, 489] width 95 height 22
type input "[DATE]"
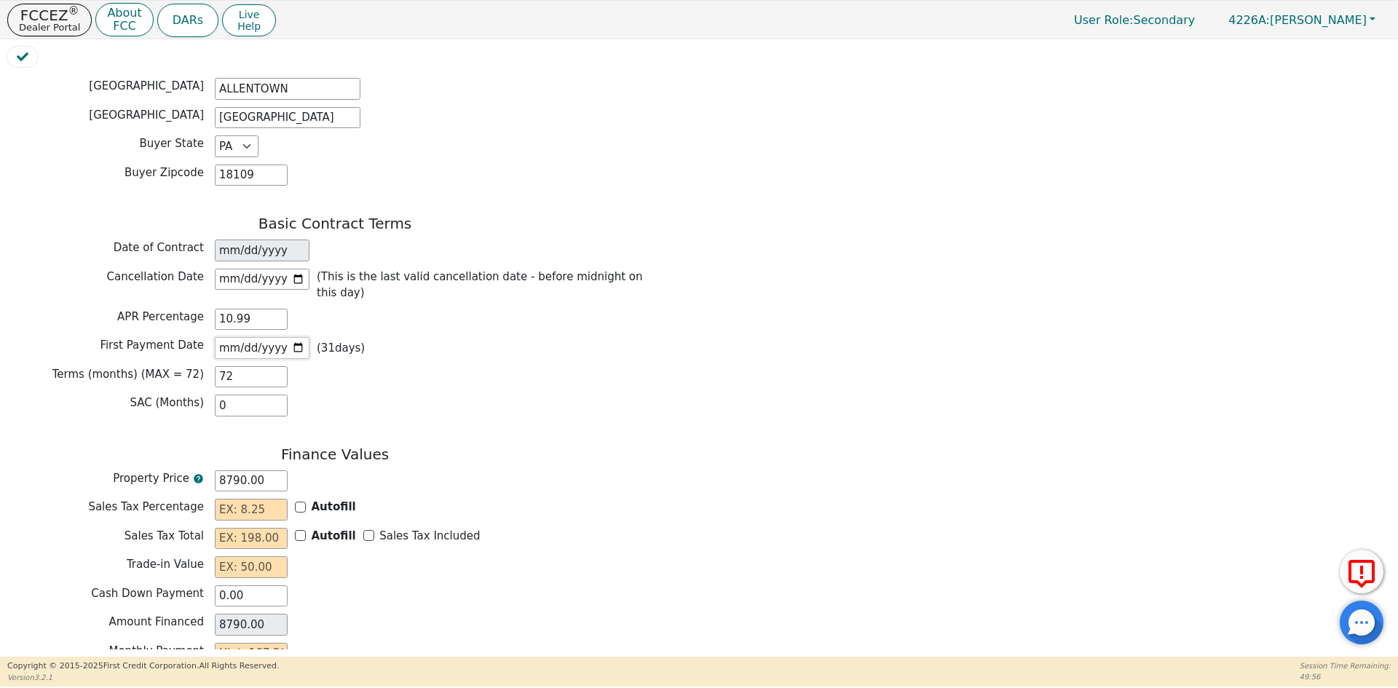
scroll to position [1019, 0]
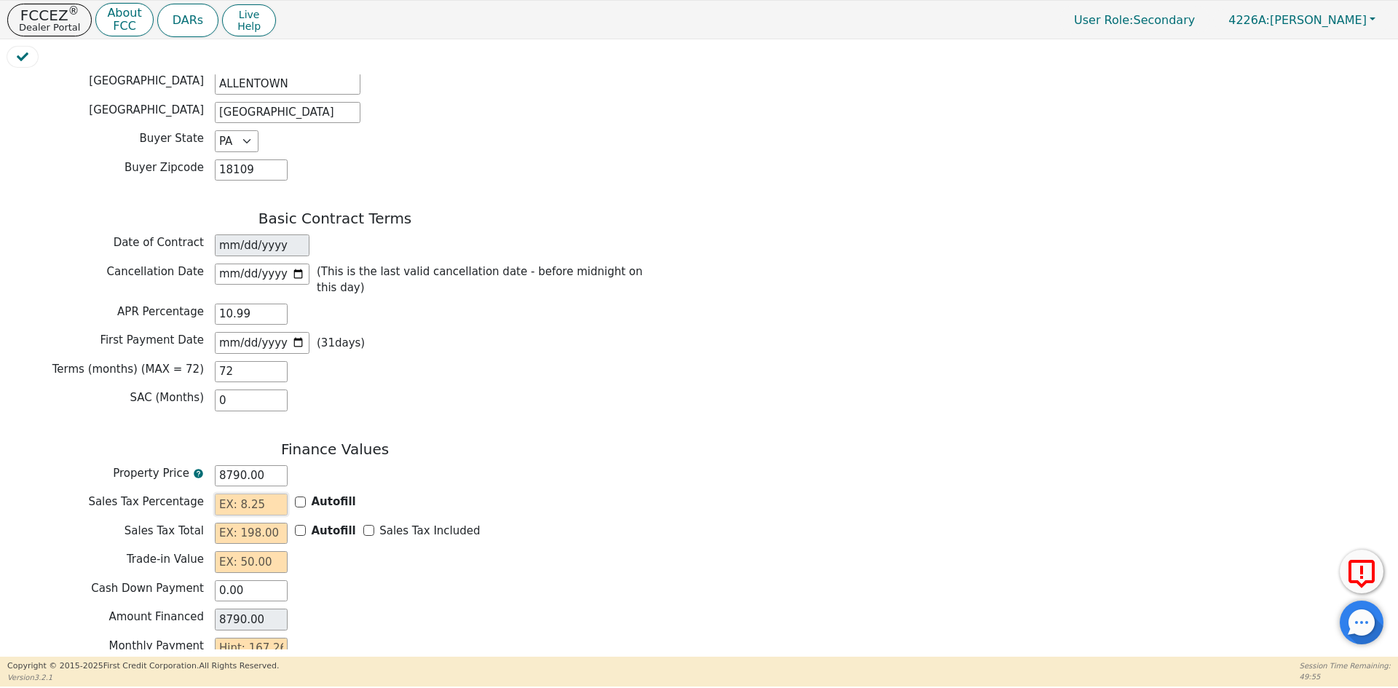
click at [246, 494] on input "text" at bounding box center [251, 505] width 73 height 22
type input "0.00"
click at [221, 523] on input "text" at bounding box center [251, 534] width 73 height 22
type input "0.00"
click at [226, 551] on input "text" at bounding box center [251, 562] width 73 height 22
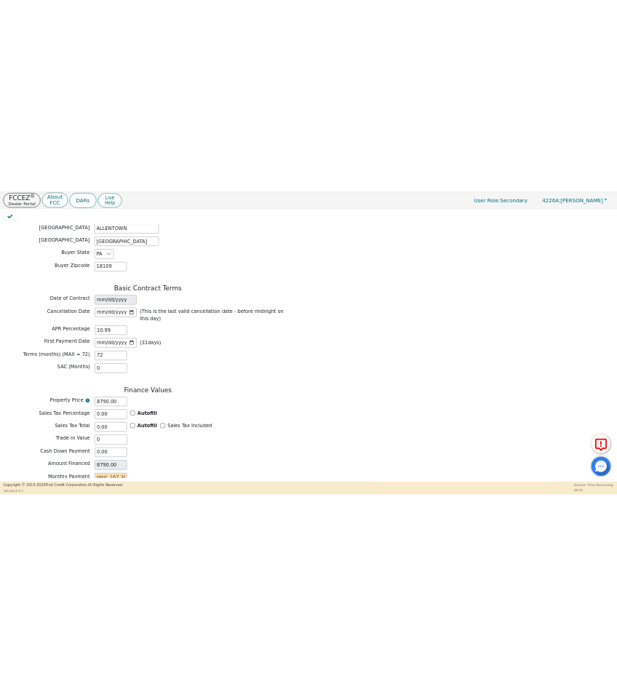
scroll to position [1079, 0]
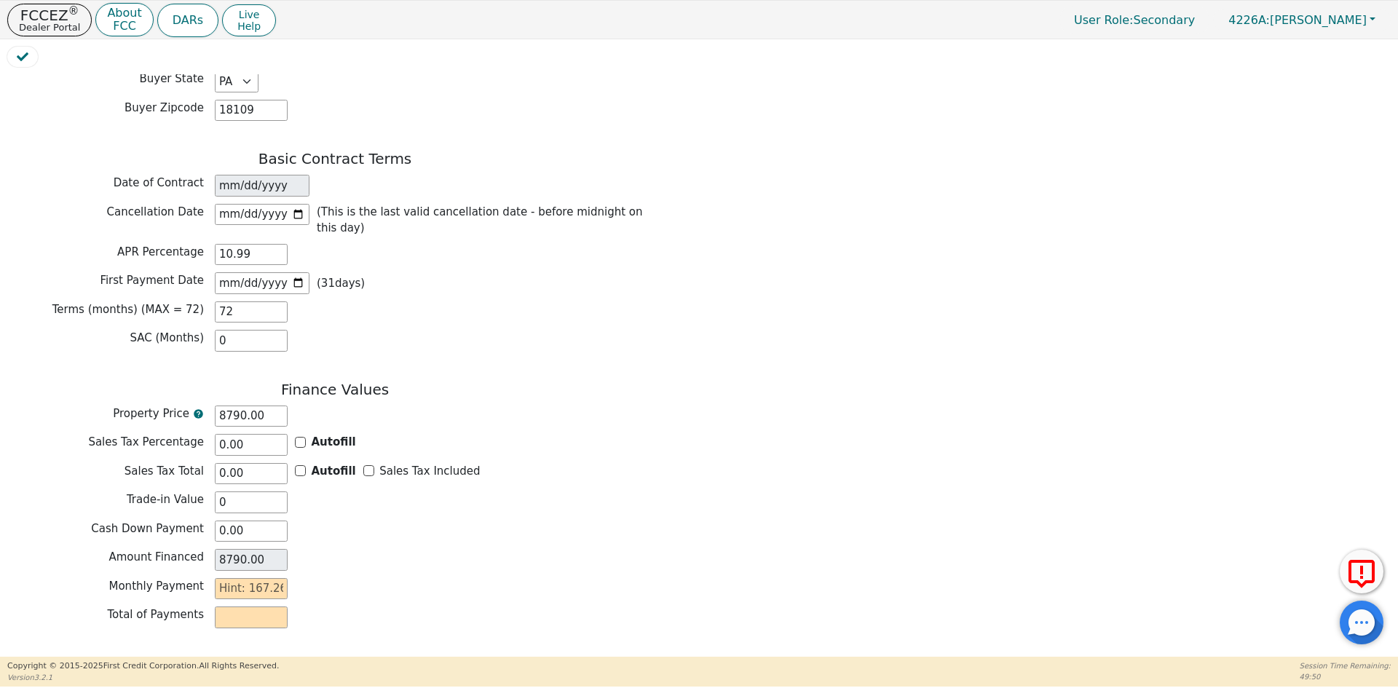
type input "0.00"
click at [565, 549] on div "Amount Financed 8790.00" at bounding box center [334, 560] width 655 height 22
drag, startPoint x: 267, startPoint y: 478, endPoint x: 192, endPoint y: 475, distance: 75.1
click at [192, 521] on div "Cash Down Payment 0.00" at bounding box center [334, 532] width 655 height 22
type input "5"
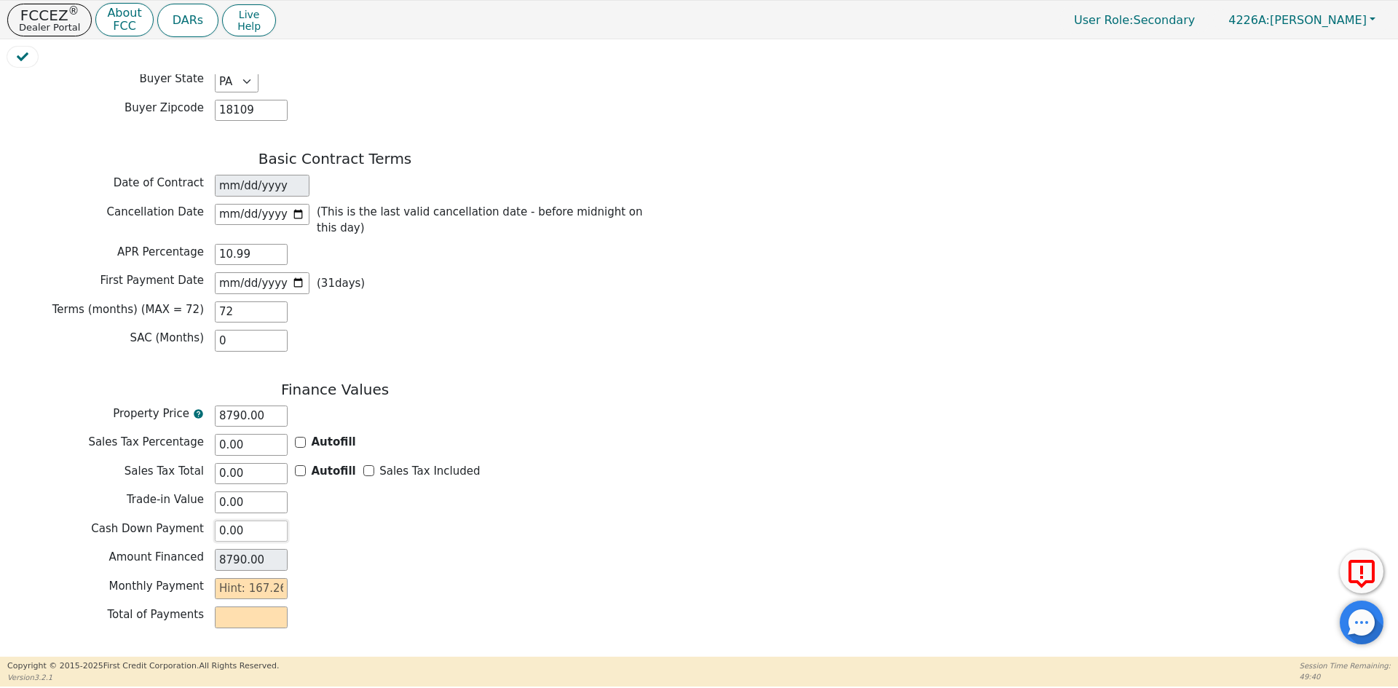
type input "8785.00"
type input "50"
type input "8740.00"
type input "500"
type input "8290.00"
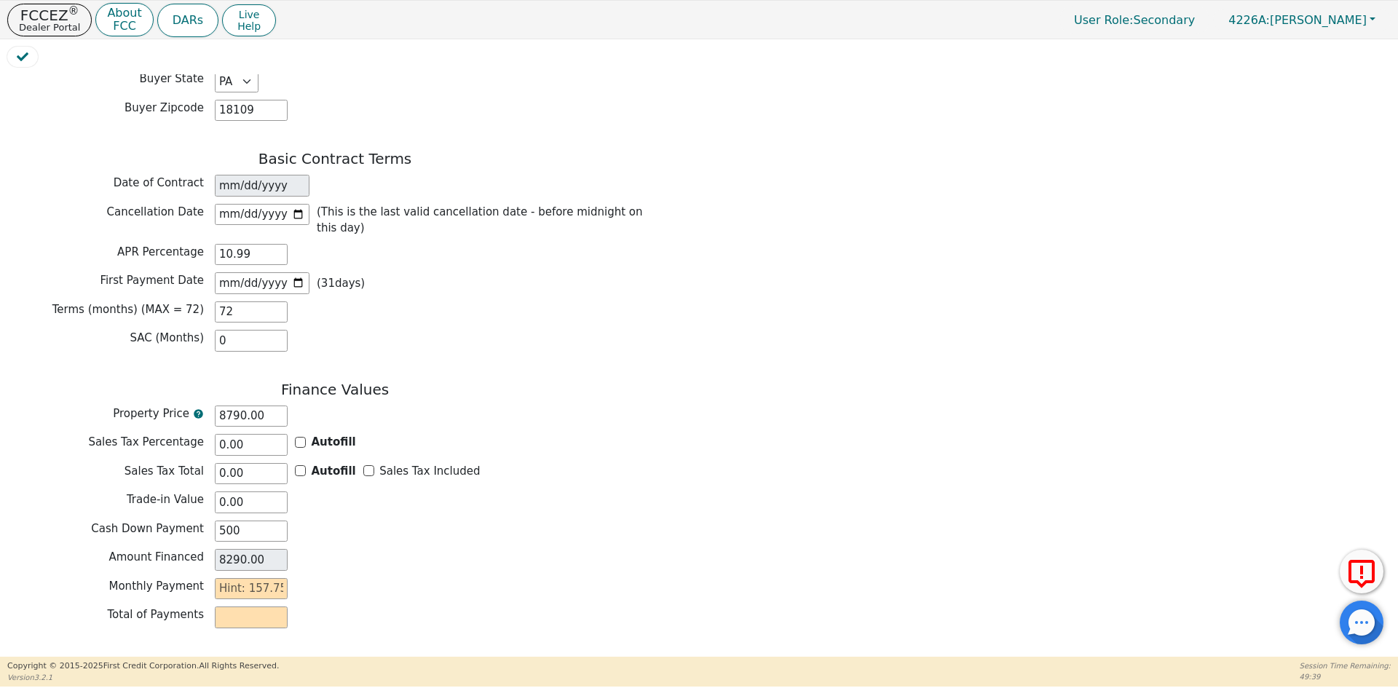
type input "500.00"
click at [497, 493] on div "Finance Values Property Price 8790.00 Sales Tax Percentage 0.00 Autofill Sales …" at bounding box center [334, 508] width 655 height 255
click at [274, 578] on input "text" at bounding box center [251, 589] width 73 height 22
type input "1"
type input "72.00"
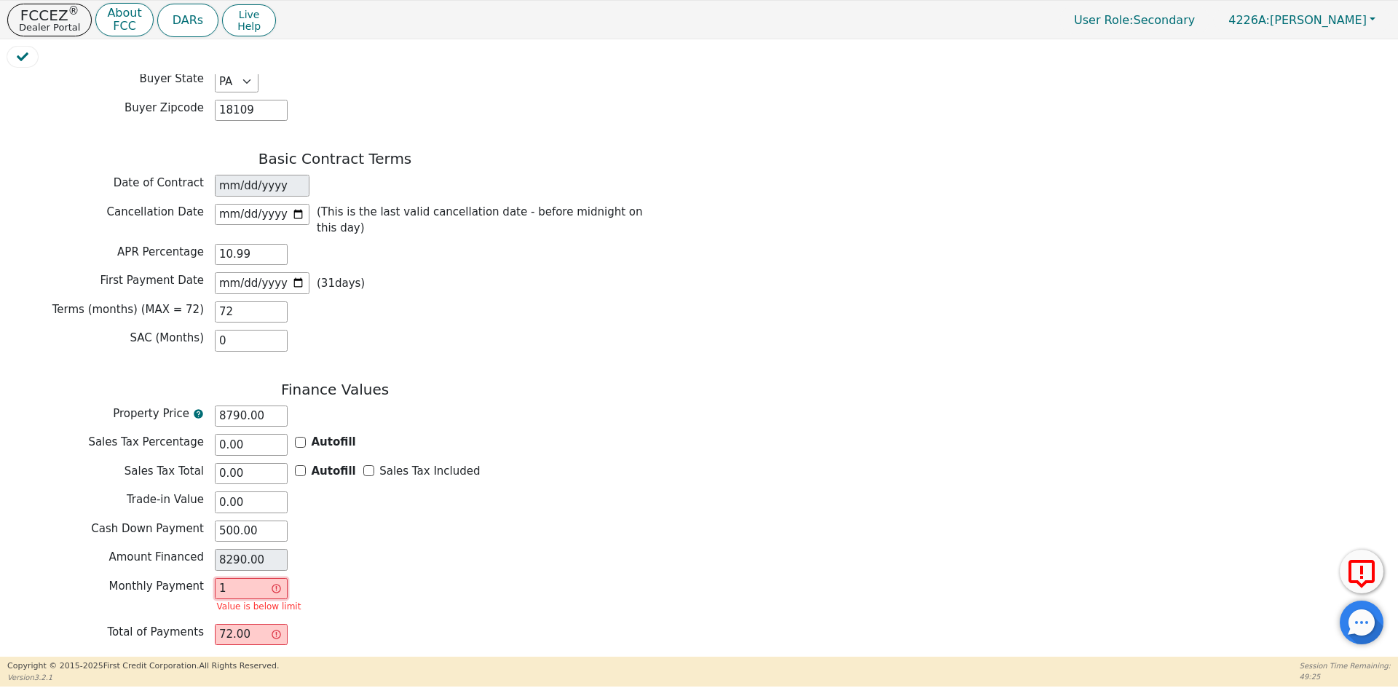
type input "15"
type input "1080.00"
type input "157"
type input "11304.00"
type input "157.7"
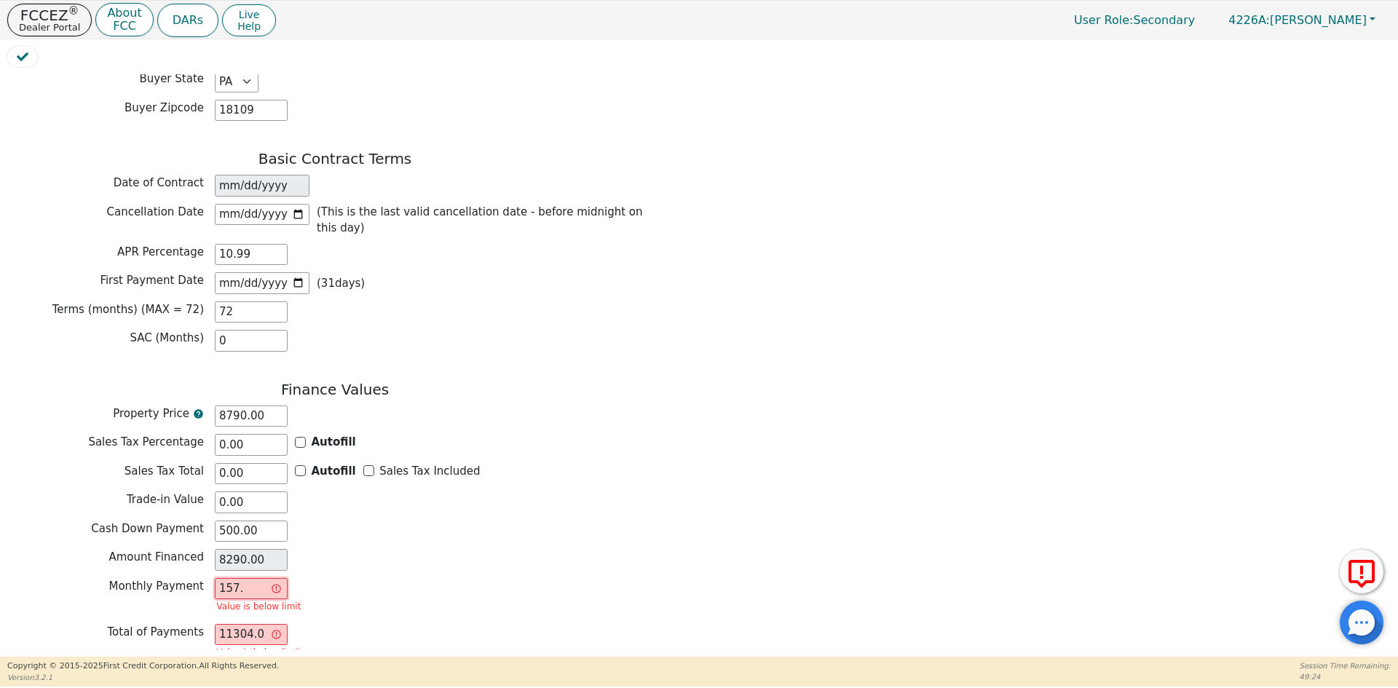
type input "11354.40"
type input "157.75"
type input "11358.00"
type input "157.75"
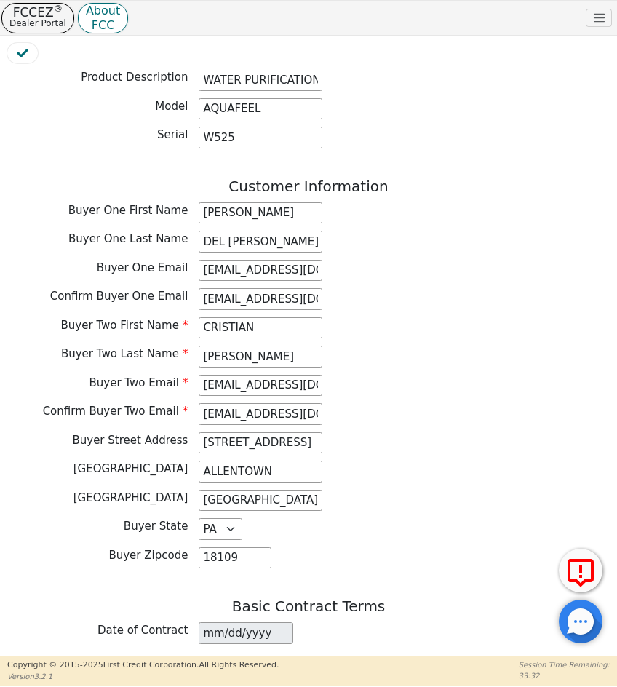
scroll to position [654, 0]
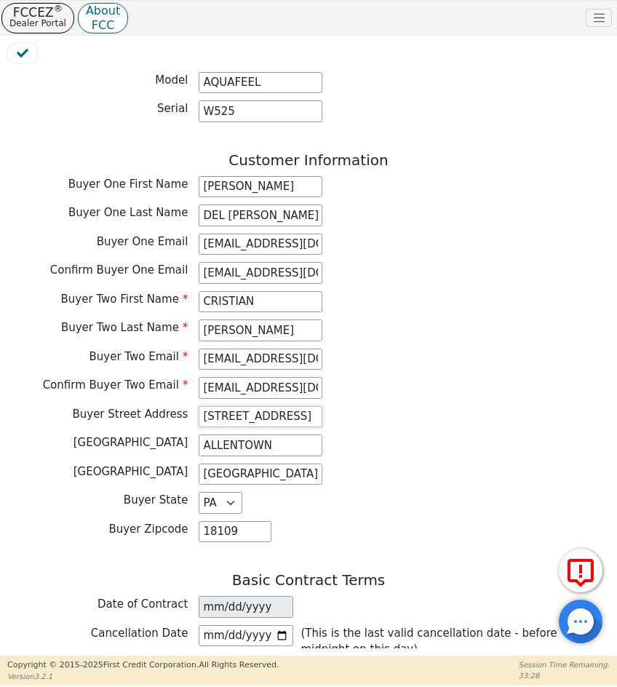
drag, startPoint x: 200, startPoint y: 375, endPoint x: 303, endPoint y: 374, distance: 102.7
click at [303, 406] on input "[STREET_ADDRESS]" at bounding box center [261, 417] width 124 height 22
drag, startPoint x: 203, startPoint y: 406, endPoint x: 258, endPoint y: 403, distance: 55.4
click at [264, 435] on input "ALLENTOWN" at bounding box center [261, 446] width 124 height 22
drag, startPoint x: 200, startPoint y: 203, endPoint x: 323, endPoint y: 208, distance: 122.4
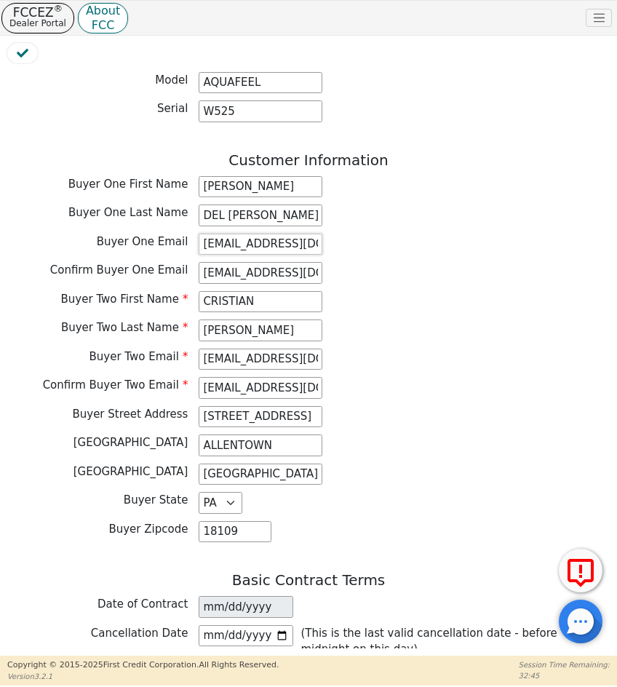
click at [323, 234] on div "Buyer One Email [EMAIL_ADDRESS][DOMAIN_NAME]" at bounding box center [308, 245] width 603 height 22
drag, startPoint x: 201, startPoint y: 347, endPoint x: 313, endPoint y: 353, distance: 112.3
click at [313, 377] on input "[EMAIL_ADDRESS][DOMAIN_NAME]" at bounding box center [261, 388] width 124 height 22
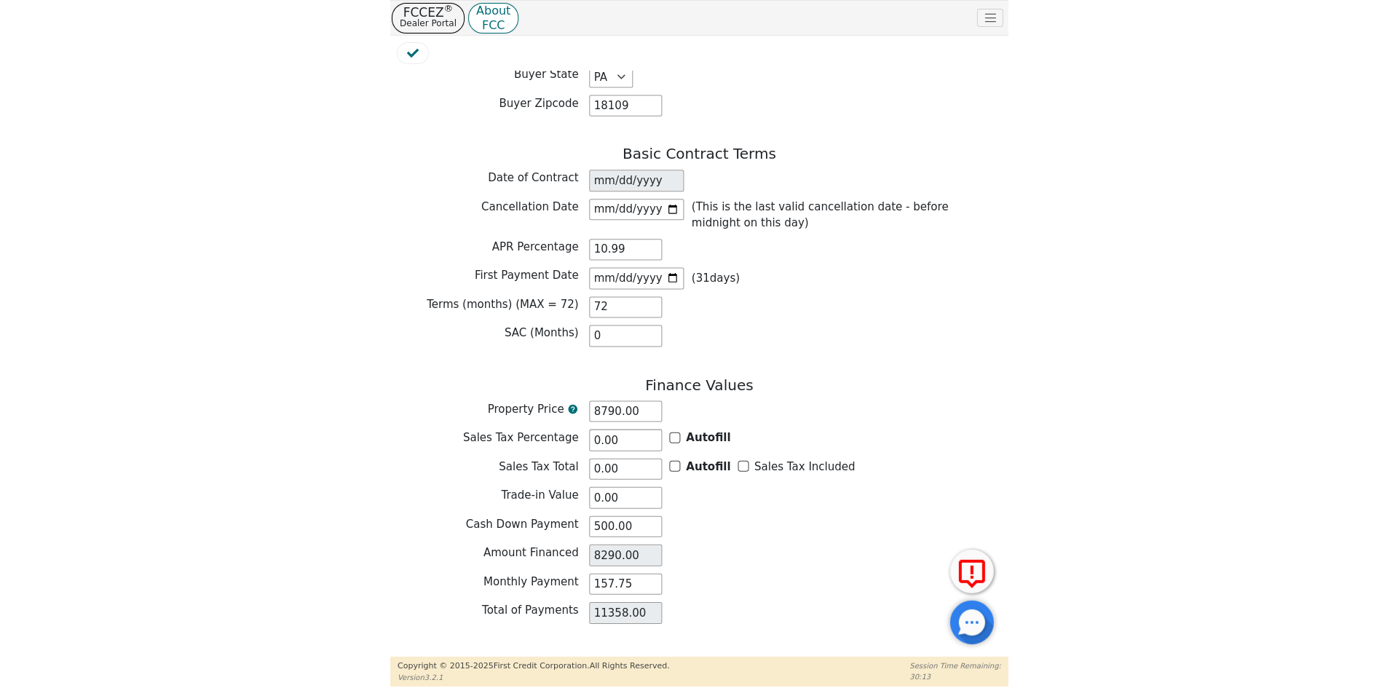
scroll to position [1091, 0]
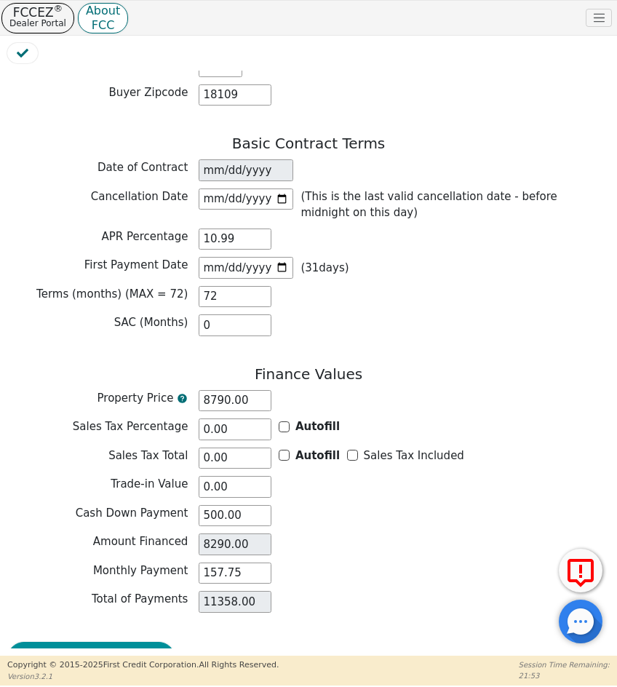
click at [73, 642] on button "Review & Begin Contract" at bounding box center [91, 658] width 168 height 33
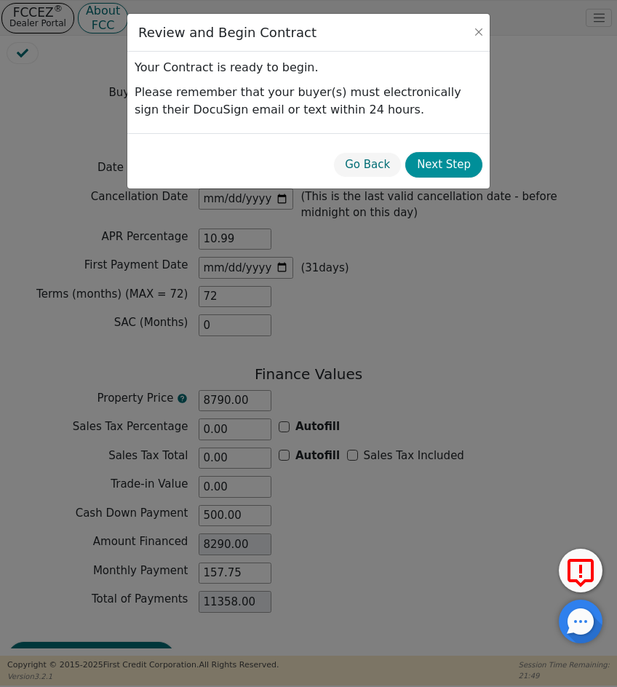
click at [457, 168] on button "Next Step" at bounding box center [444, 164] width 77 height 25
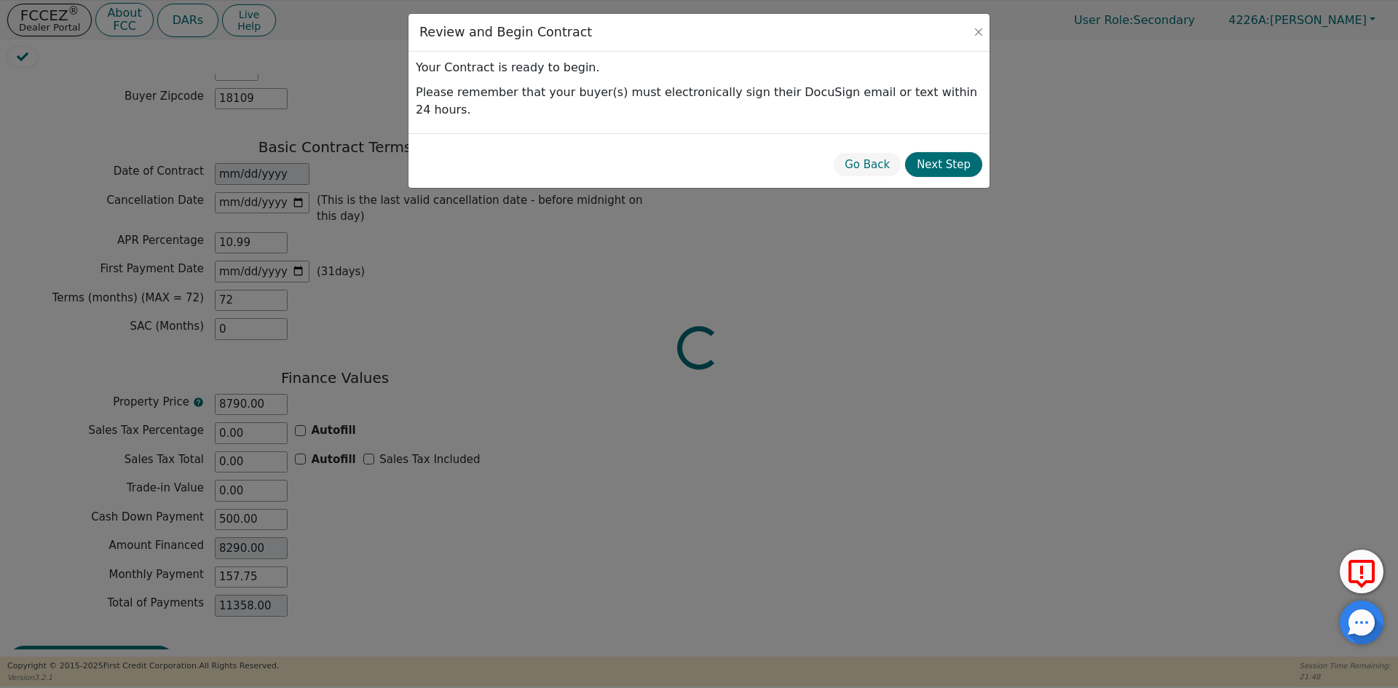
scroll to position [1079, 0]
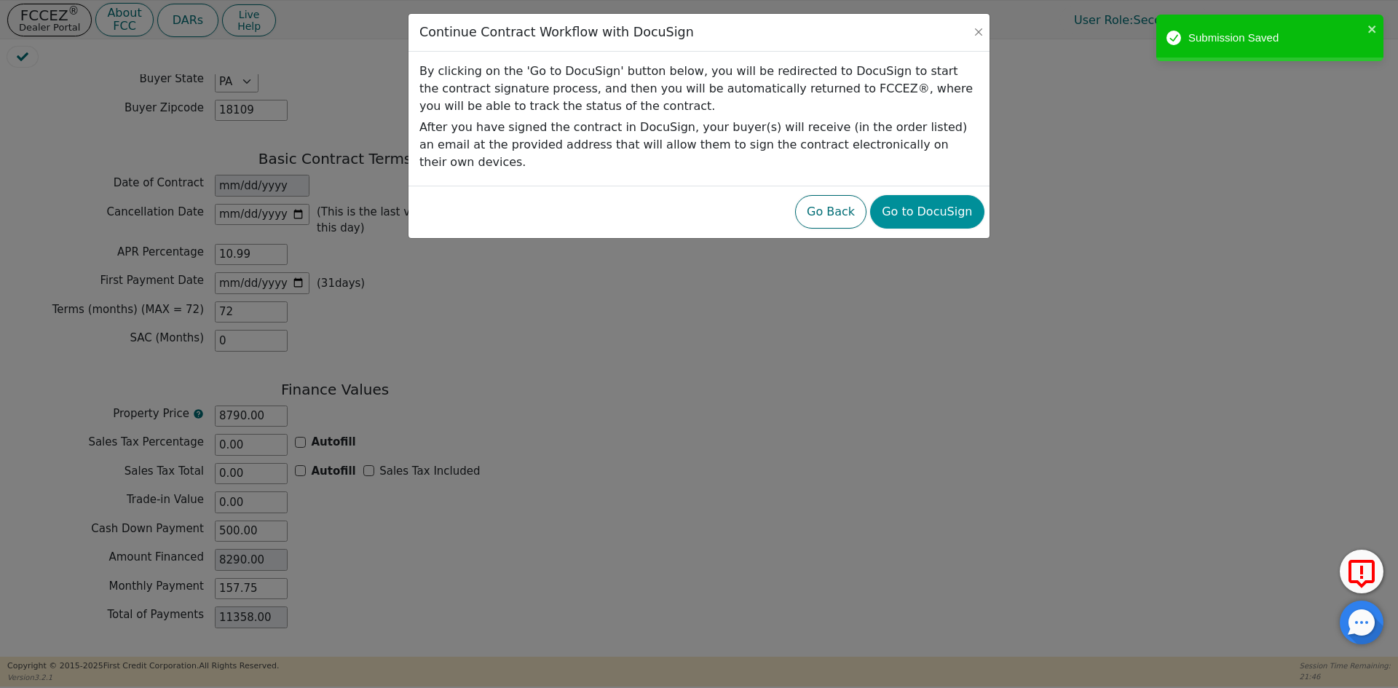
click at [936, 195] on button "Go to DocuSign" at bounding box center [927, 211] width 114 height 33
